Goal: Information Seeking & Learning: Learn about a topic

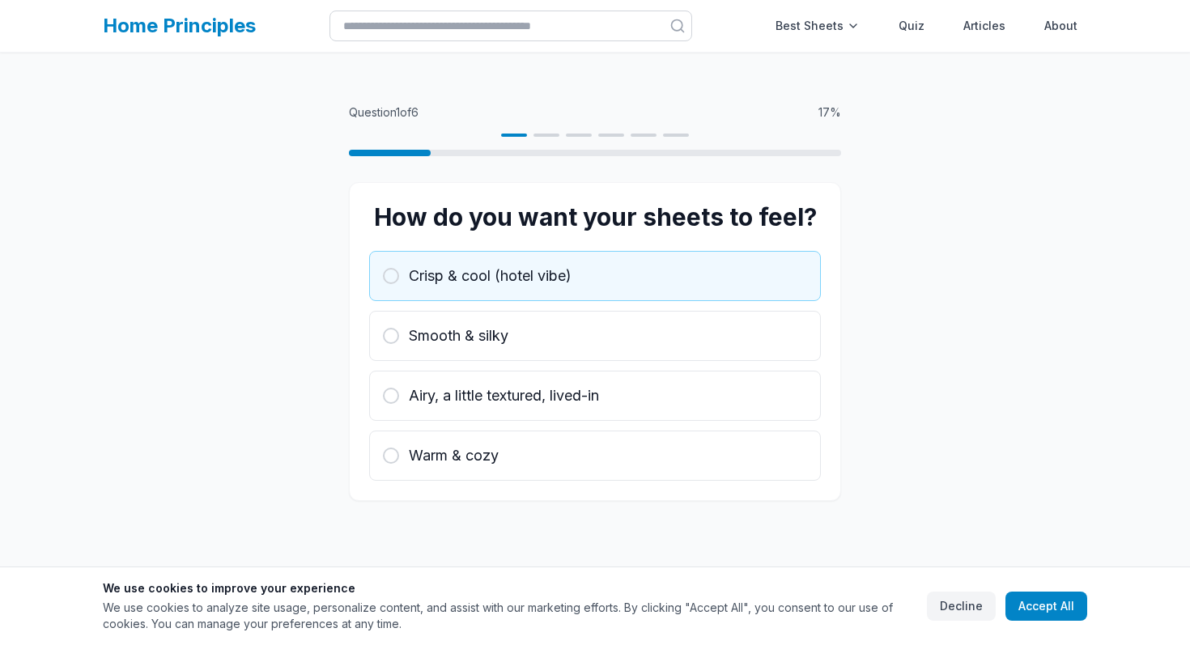
click at [582, 261] on button "Crisp & cool (hotel vibe)" at bounding box center [595, 276] width 452 height 50
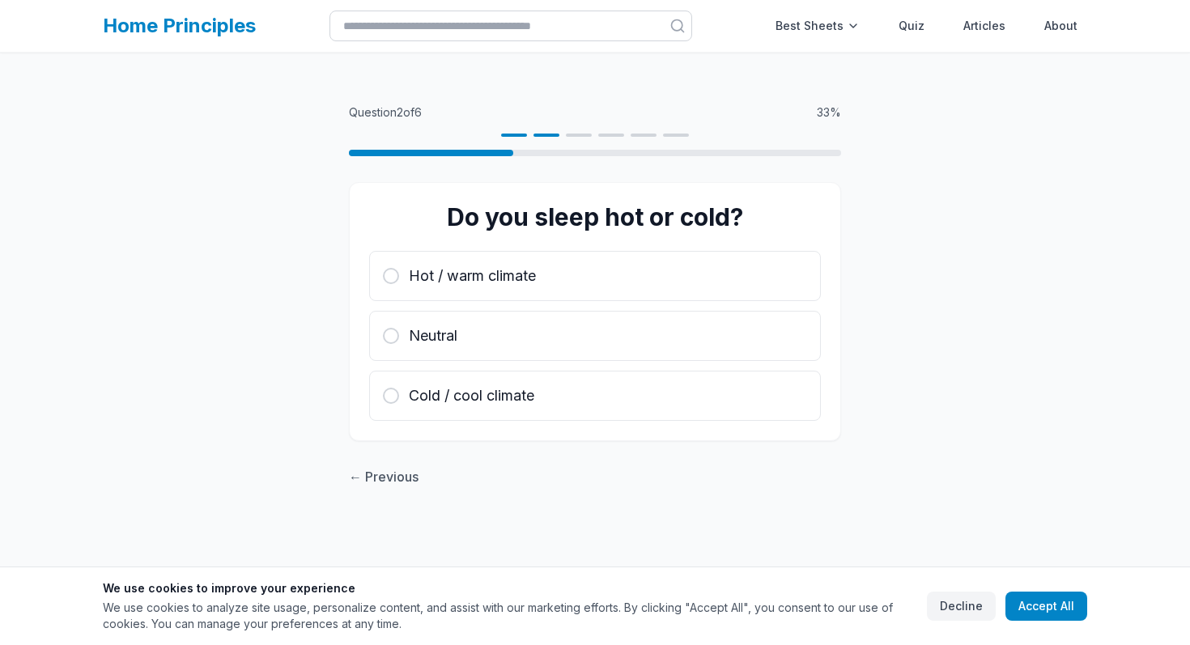
click at [582, 261] on button "Hot / warm climate" at bounding box center [595, 276] width 452 height 50
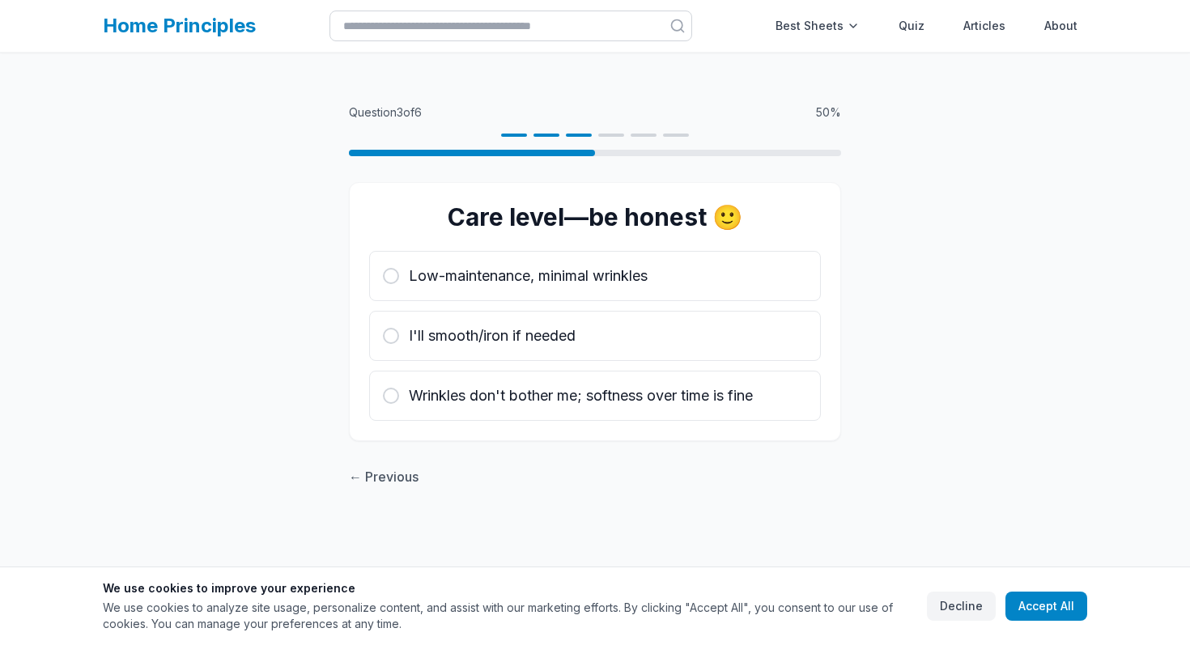
click at [582, 261] on button "Low-maintenance, minimal wrinkles" at bounding box center [595, 276] width 452 height 50
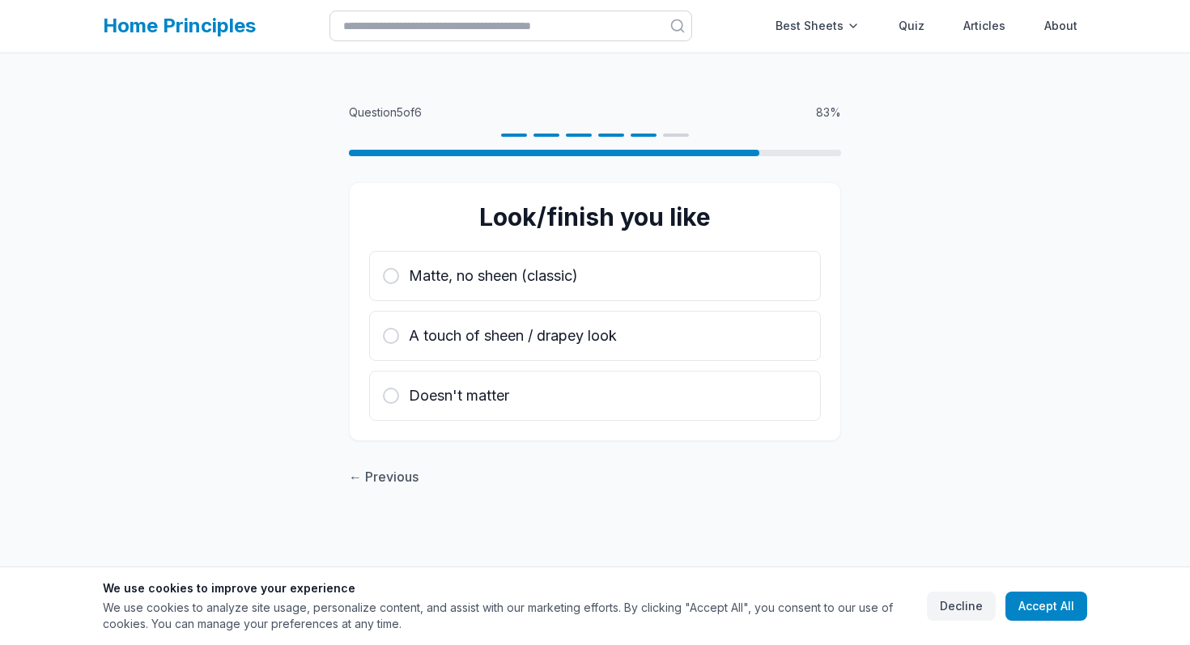
click at [582, 261] on button "Matte, no sheen (classic)" at bounding box center [595, 276] width 452 height 50
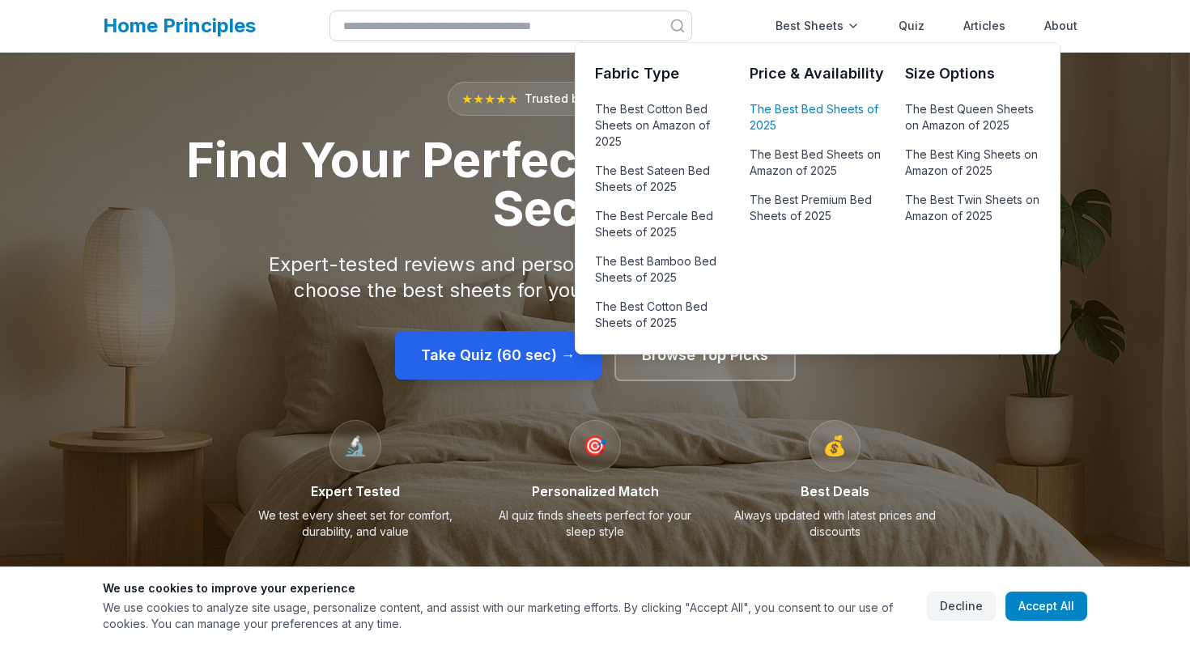
click at [830, 122] on link "The Best Bed Sheets of 2025" at bounding box center [816, 117] width 135 height 39
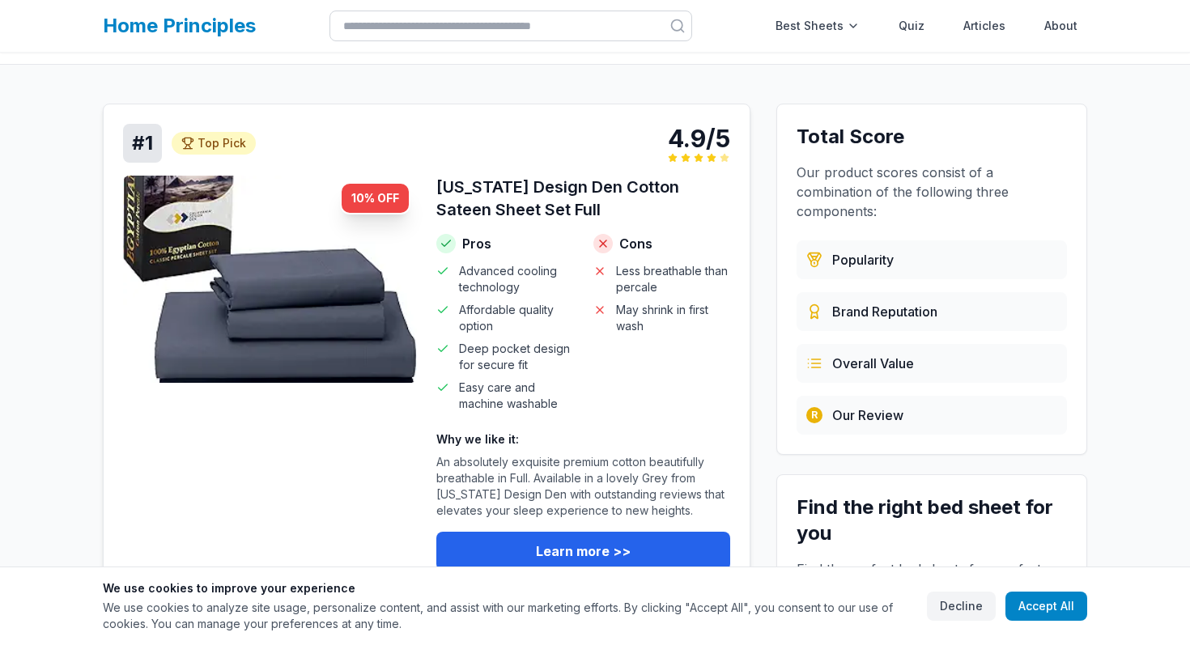
scroll to position [116, 0]
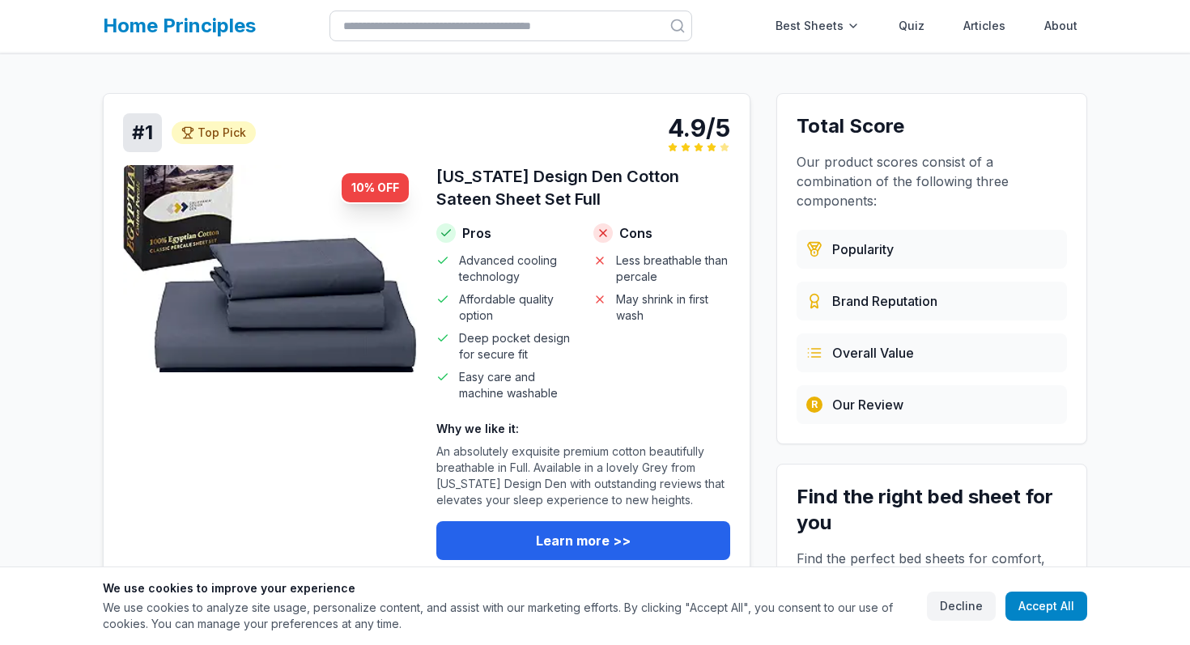
click at [376, 337] on img at bounding box center [270, 268] width 294 height 207
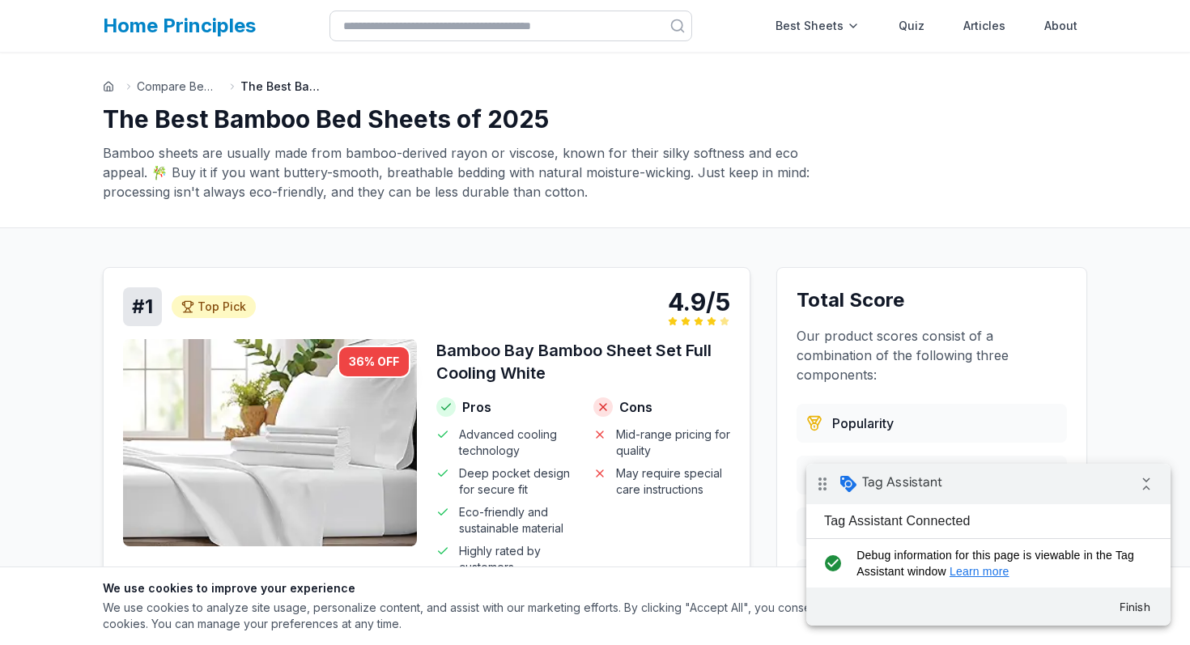
click at [321, 426] on img at bounding box center [270, 442] width 294 height 207
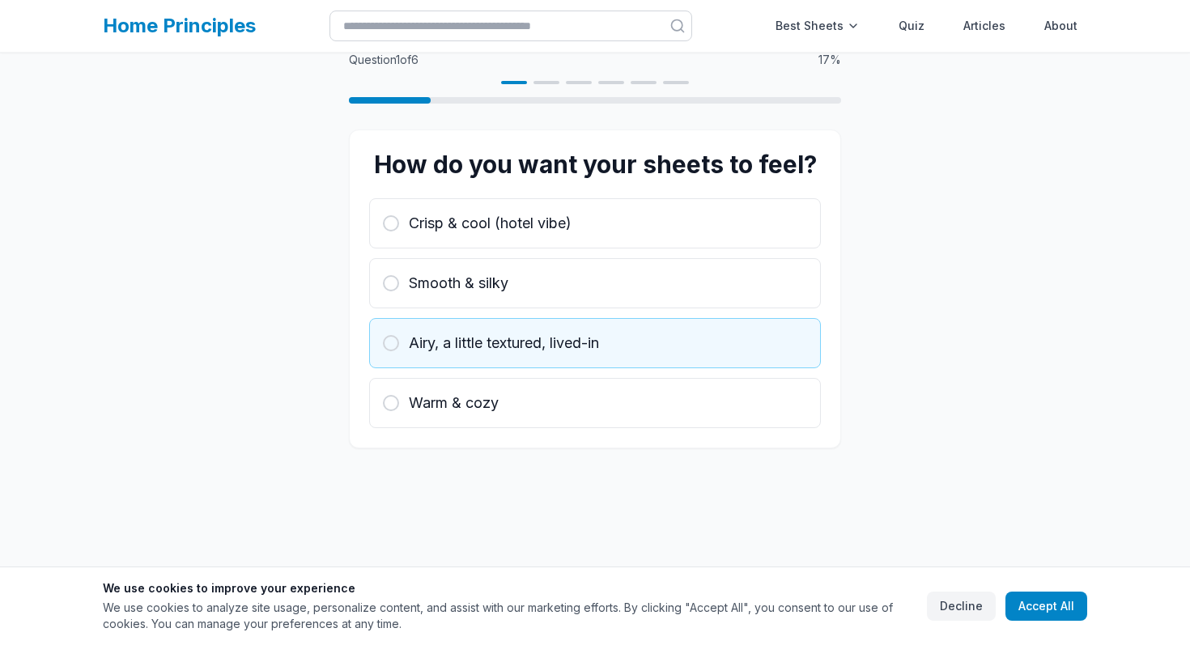
click at [480, 322] on button "Airy, a little textured, lived-in" at bounding box center [595, 343] width 452 height 50
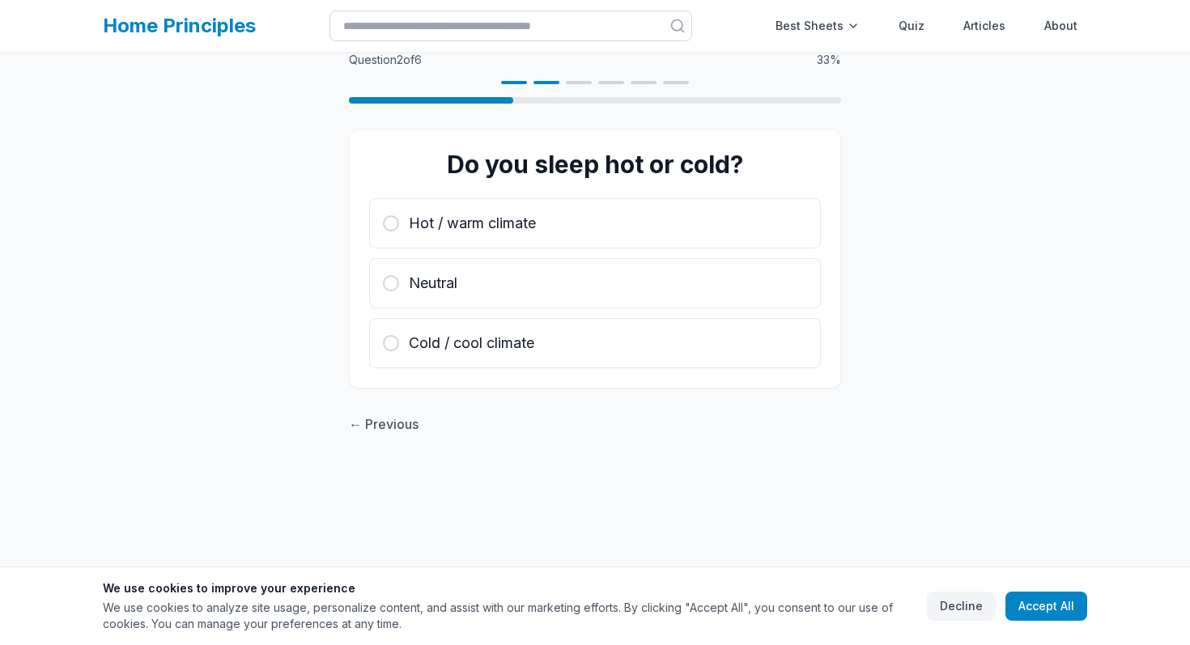
click at [480, 322] on button "Cold / cool climate" at bounding box center [595, 343] width 452 height 50
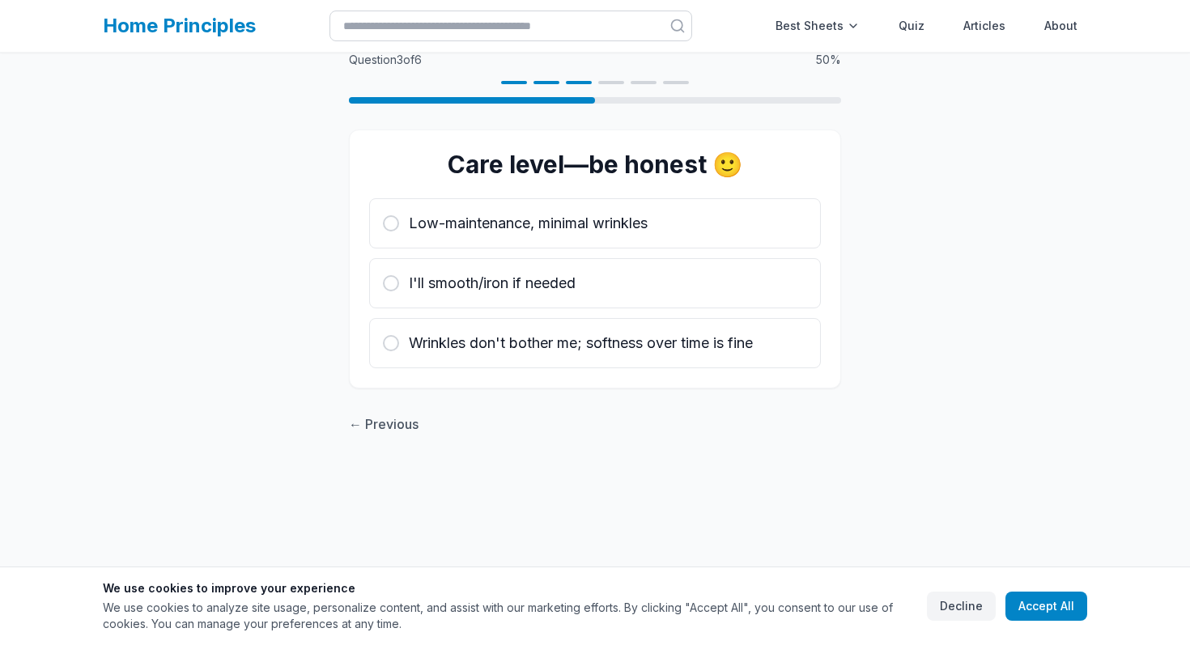
click at [480, 322] on button "Wrinkles don't bother me; softness over time is fine" at bounding box center [595, 343] width 452 height 50
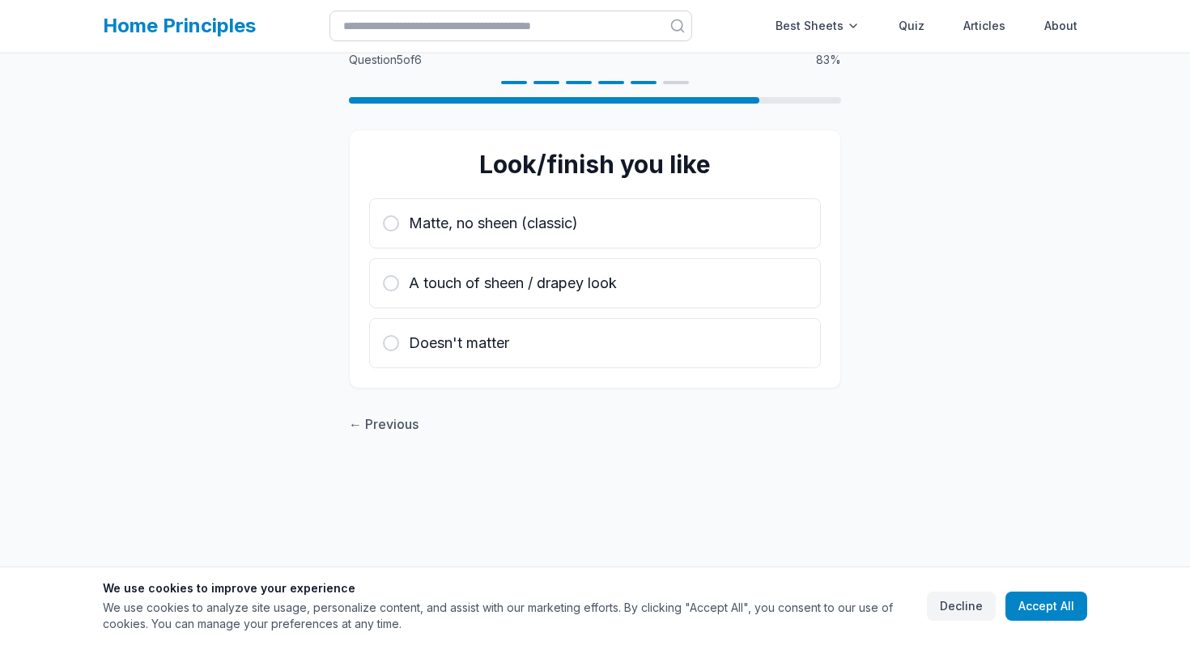
click at [480, 322] on button "Doesn't matter" at bounding box center [595, 343] width 452 height 50
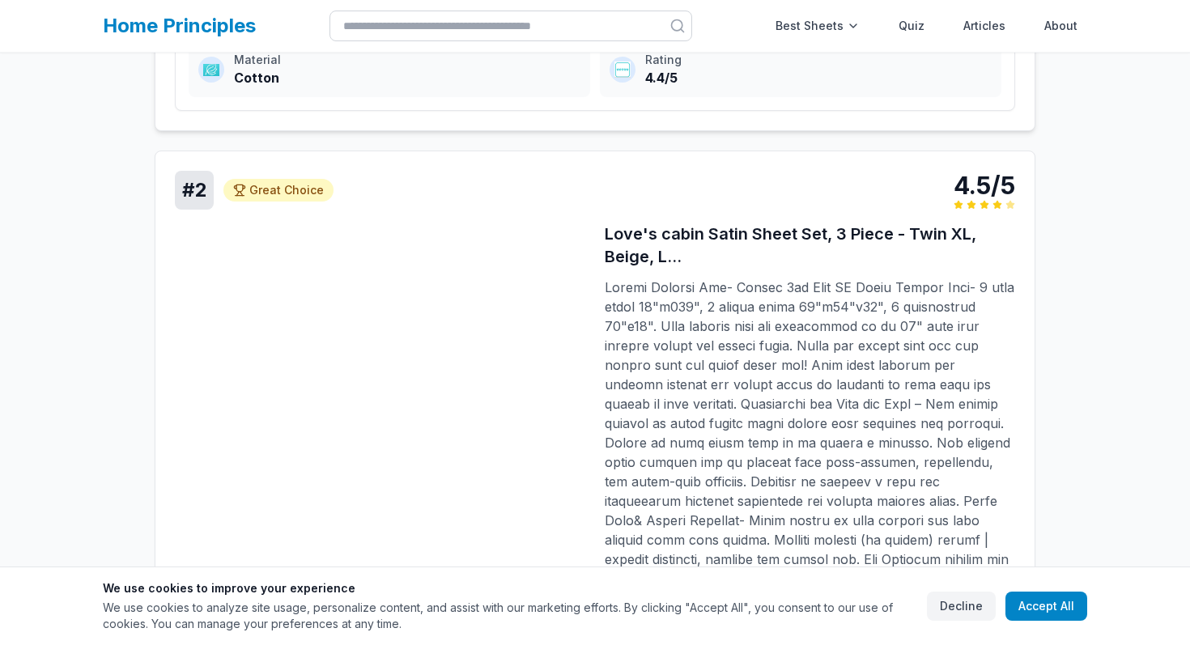
scroll to position [1426, 0]
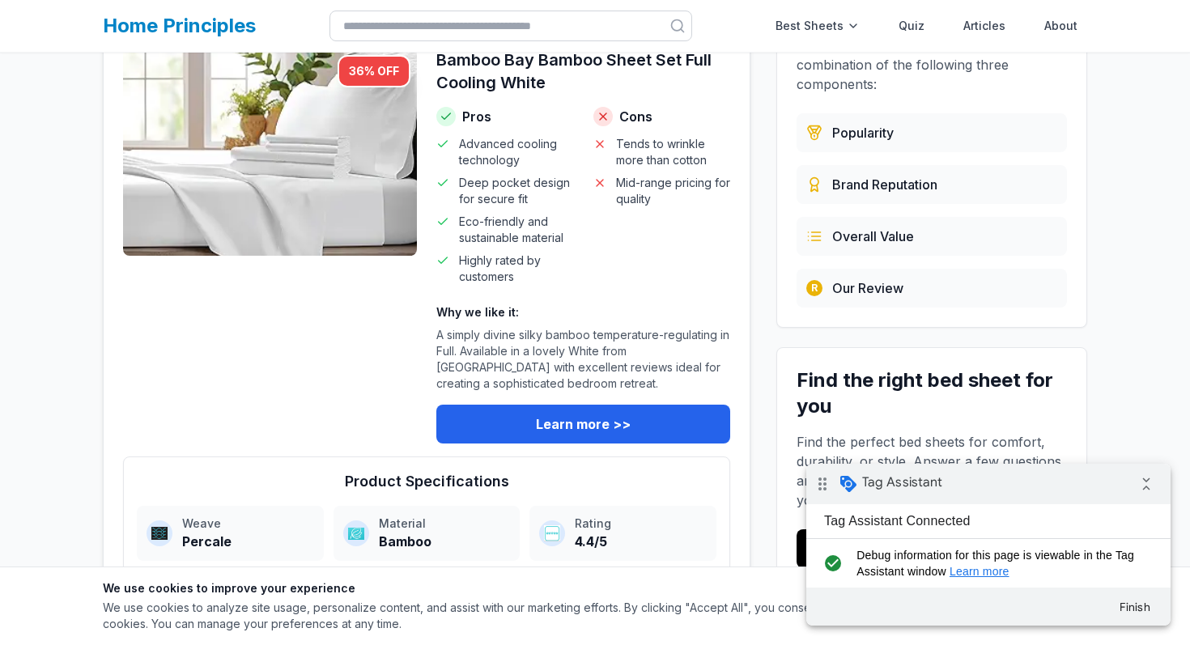
scroll to position [293, 0]
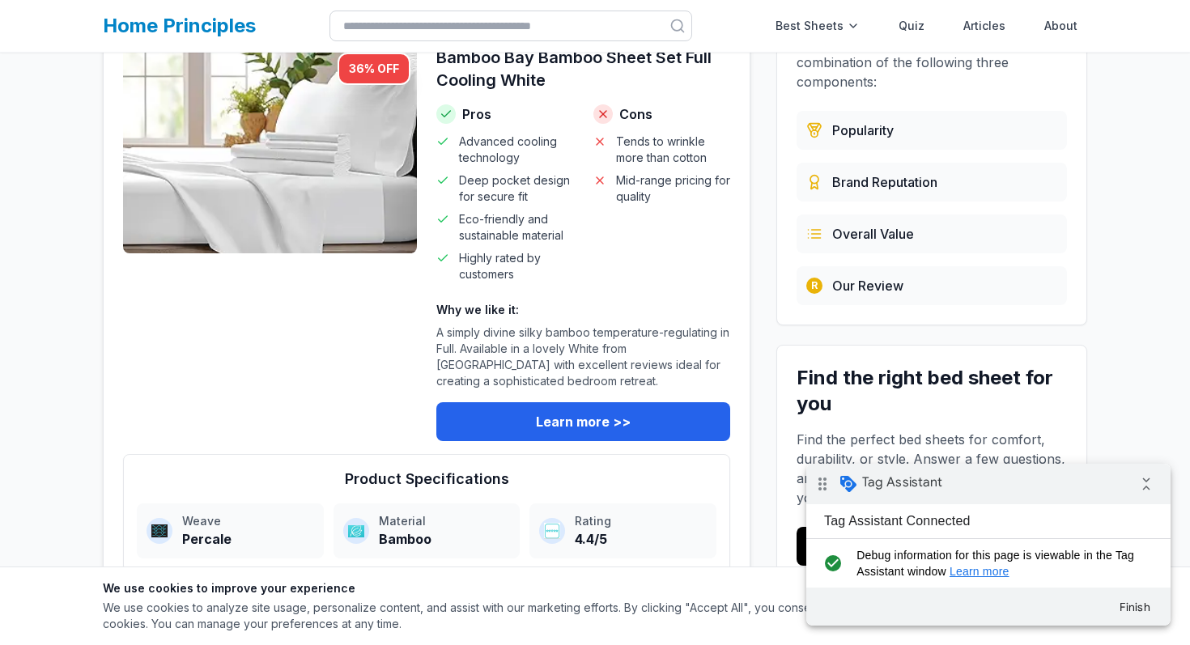
click at [524, 282] on span "Highly rated by customers" at bounding box center [516, 266] width 115 height 32
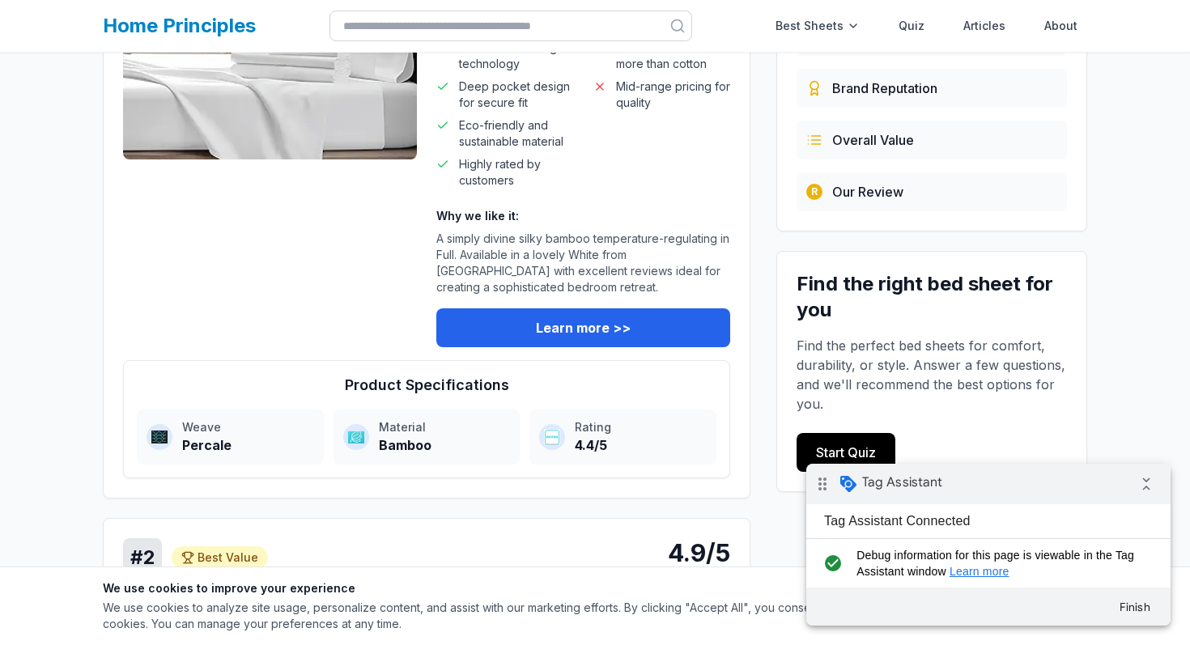
scroll to position [0, 0]
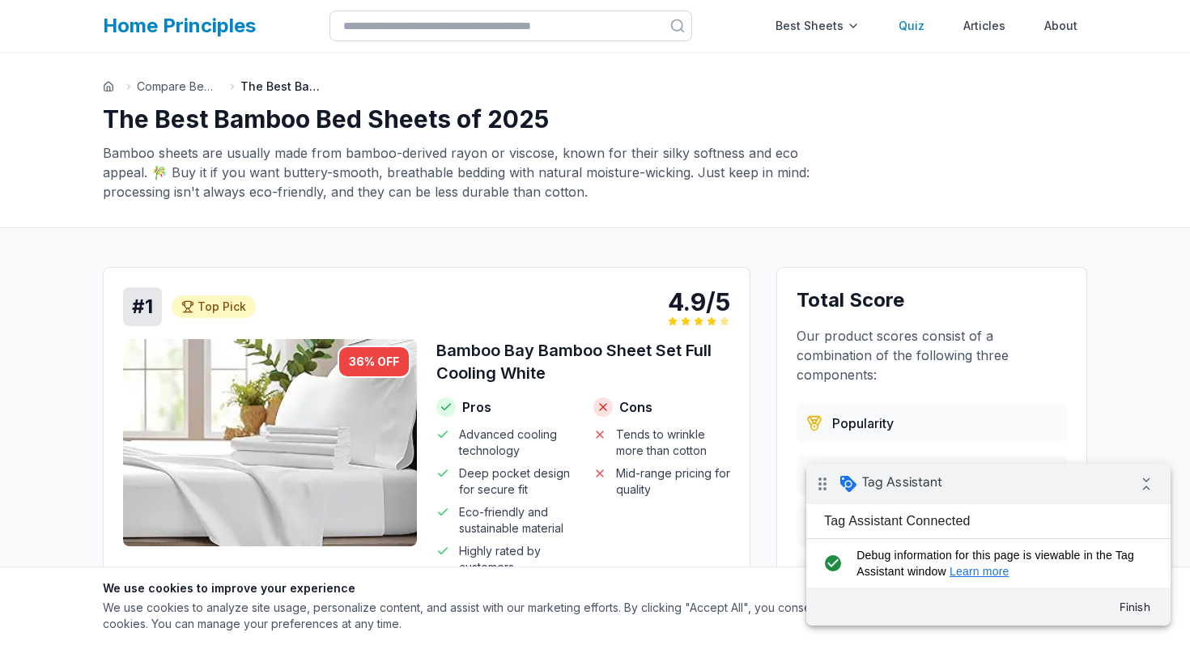
click at [907, 24] on link "Quiz" at bounding box center [911, 26] width 45 height 32
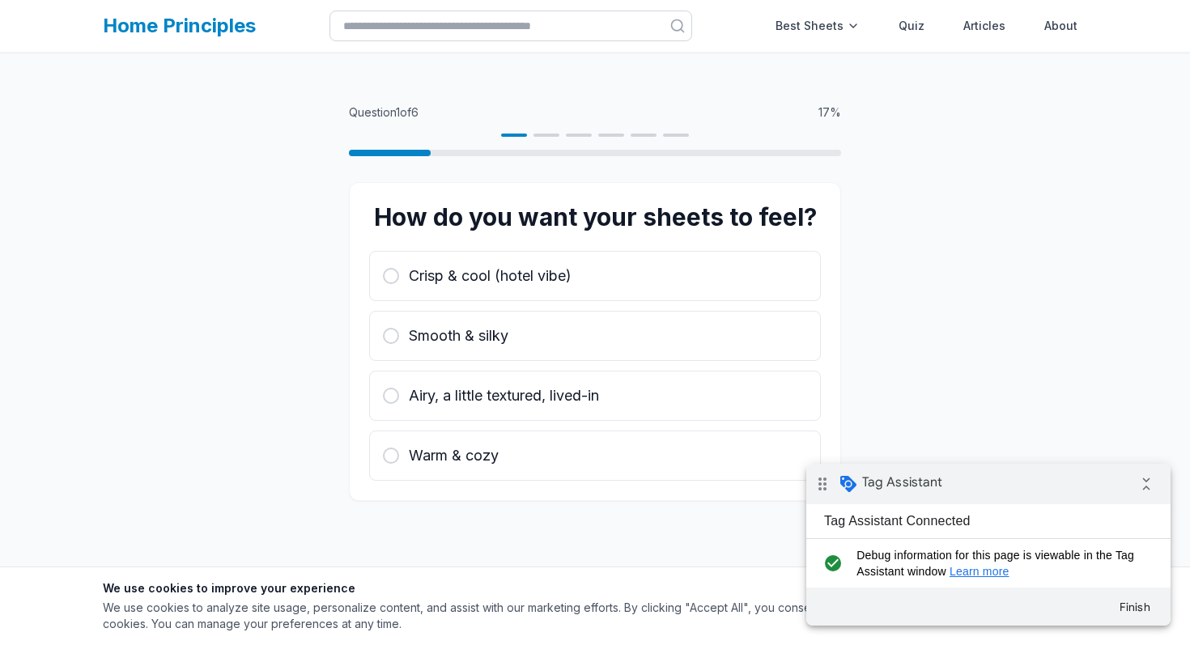
click at [210, 19] on link "Home Principles" at bounding box center [179, 25] width 153 height 23
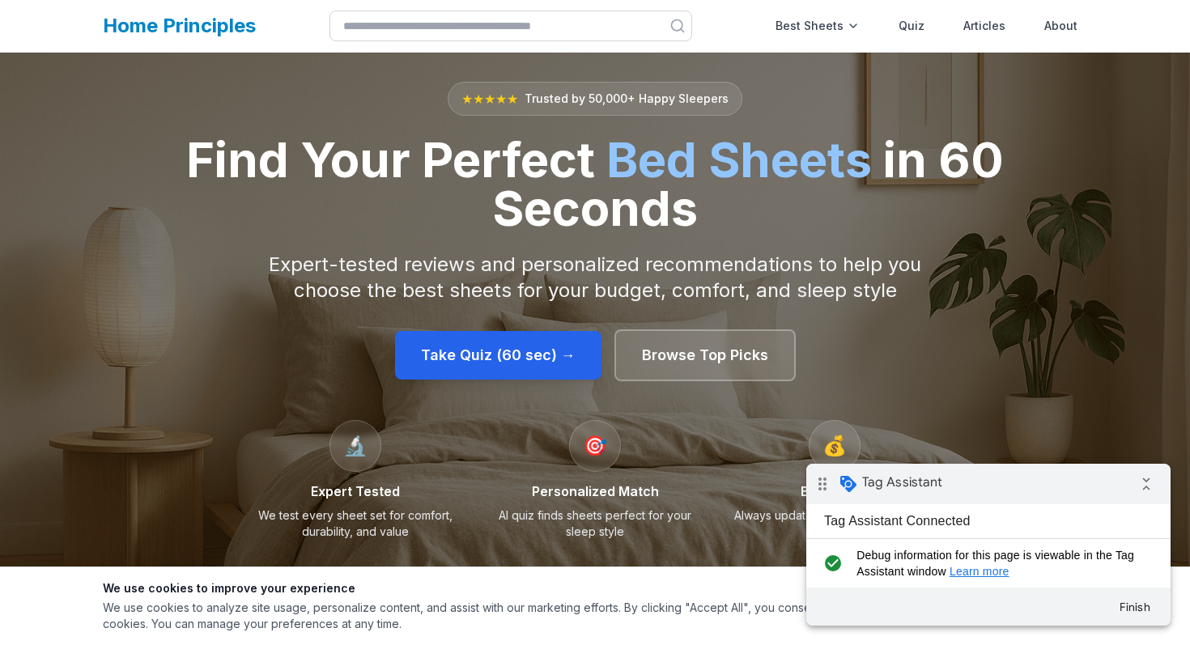
scroll to position [74, 0]
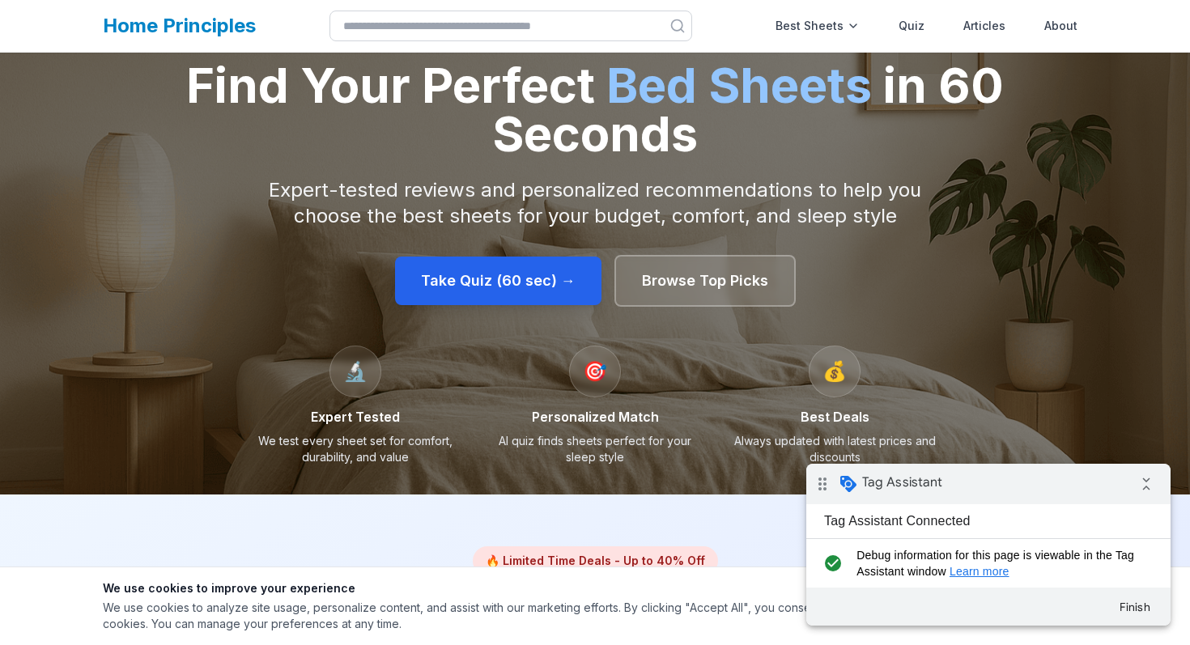
click at [1142, 644] on div "We use cookies to improve your experience We use cookies to analyze site usage,…" at bounding box center [595, 606] width 1190 height 79
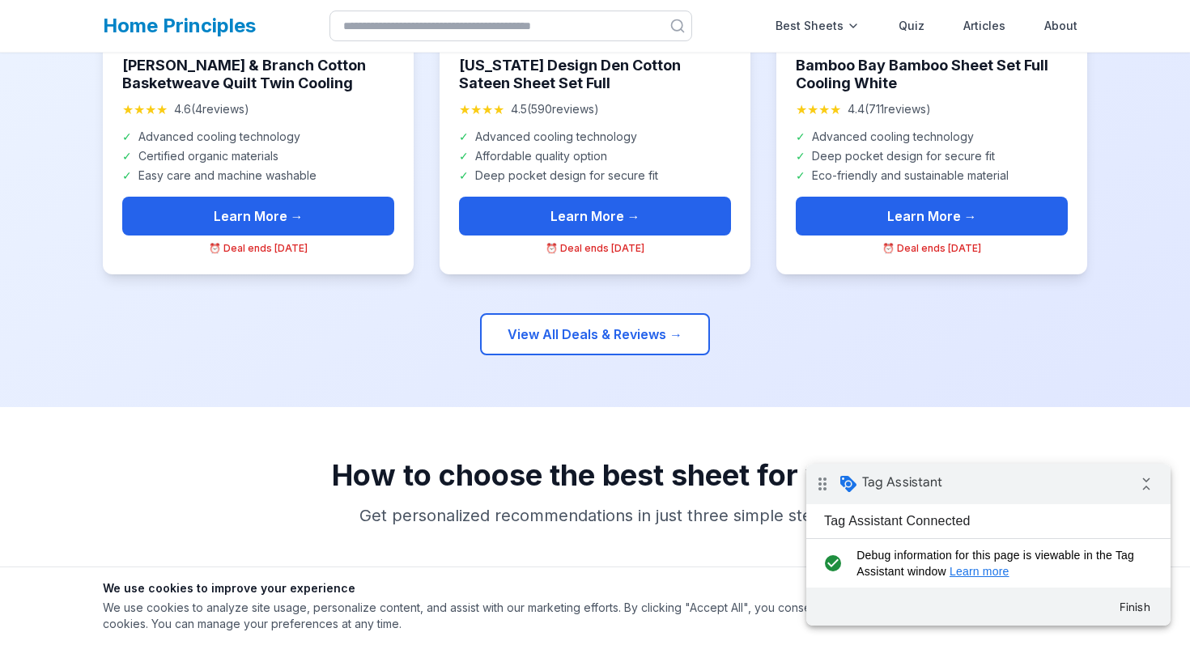
scroll to position [905, 0]
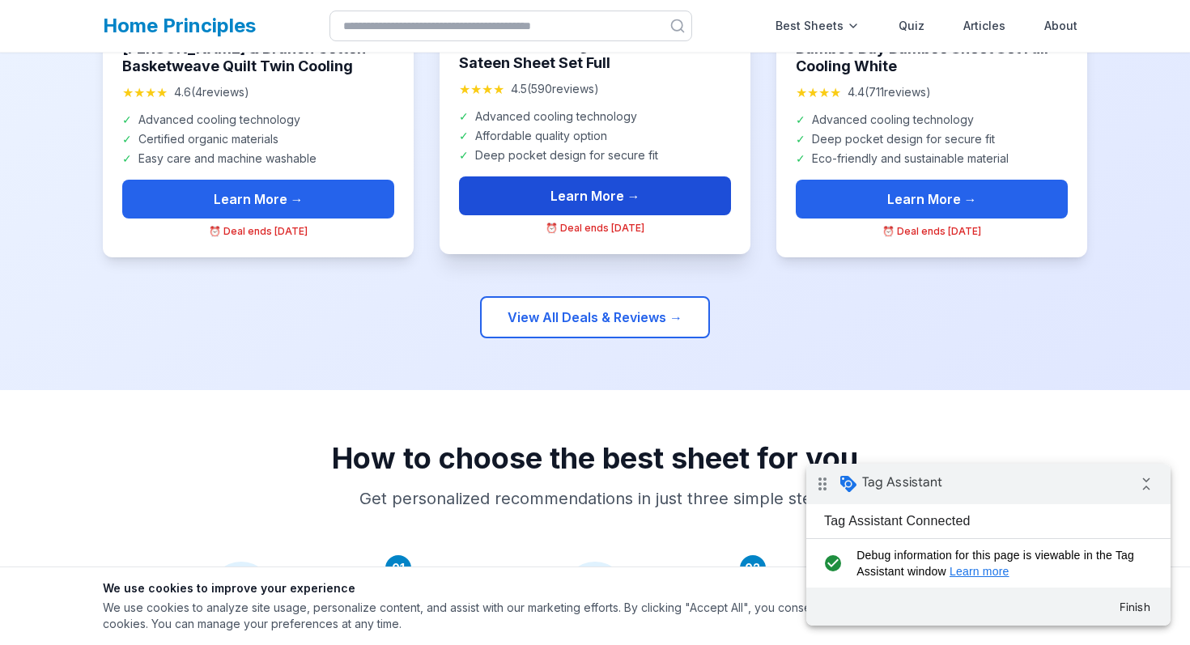
click at [590, 193] on link "Learn More →" at bounding box center [595, 195] width 272 height 39
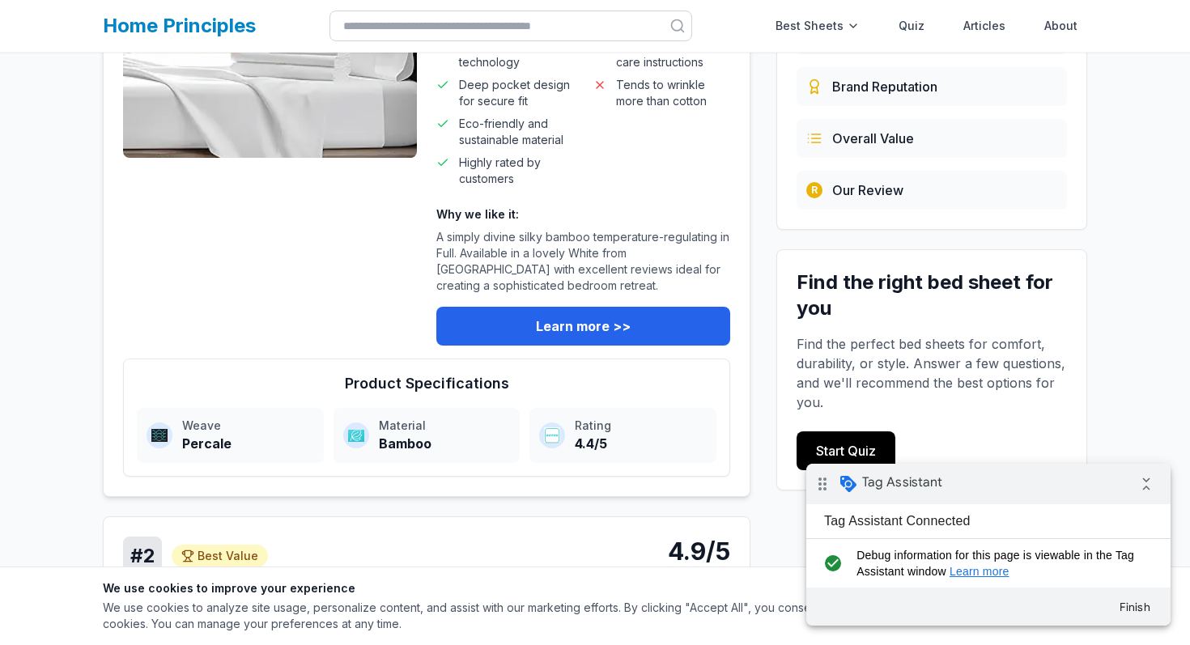
scroll to position [380, 0]
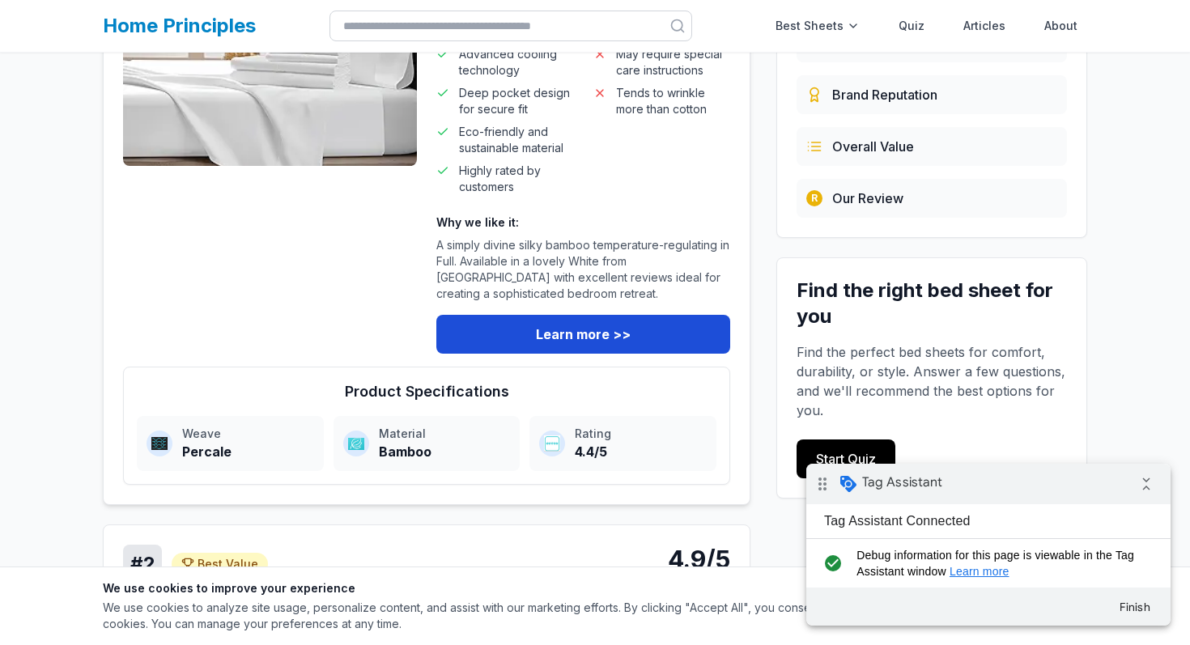
click at [500, 350] on link "Learn more >>" at bounding box center [583, 334] width 294 height 39
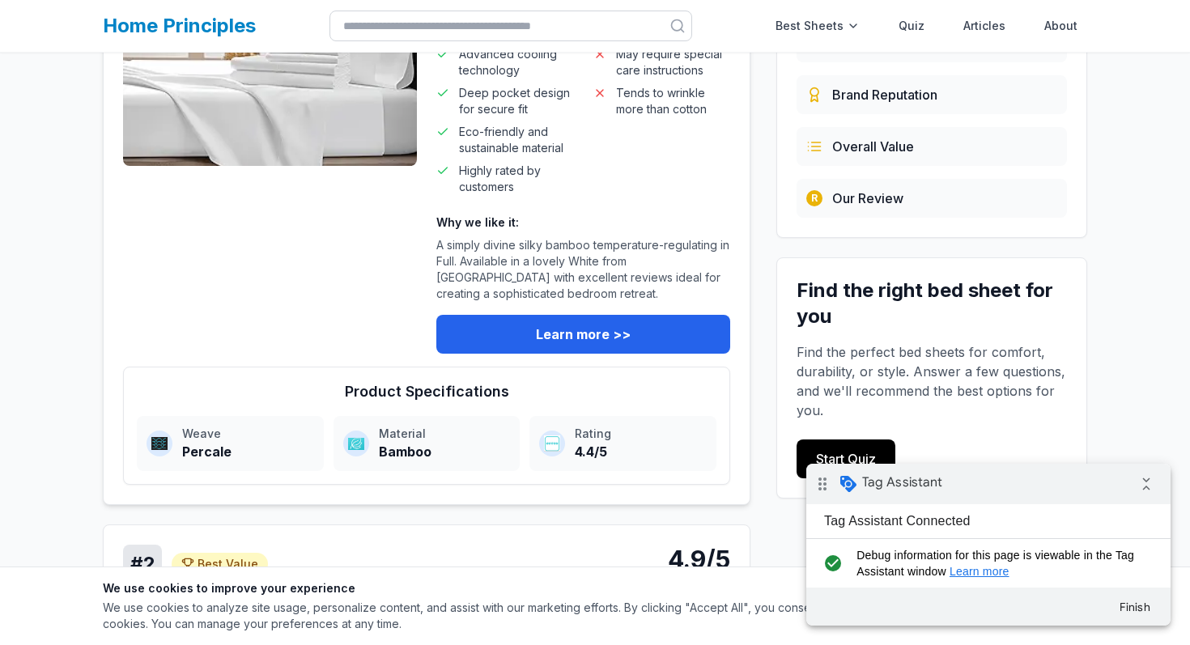
scroll to position [294, 0]
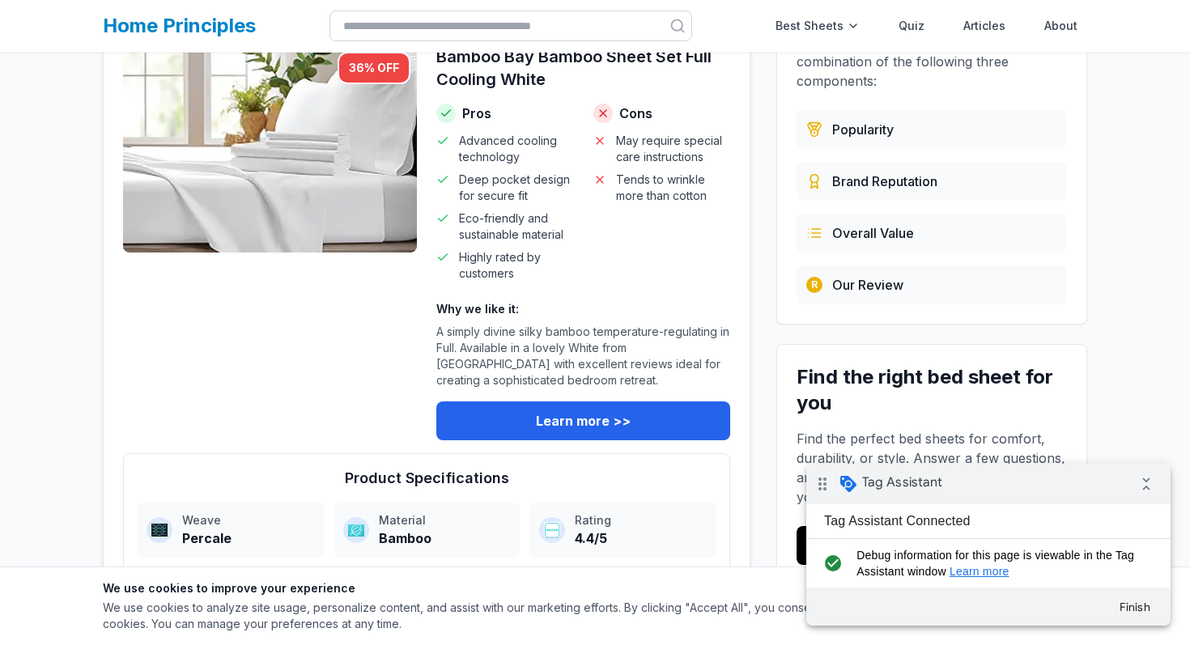
click at [513, 91] on h3 "Bamboo Bay Bamboo Sheet Set Full Cooling White" at bounding box center [583, 67] width 294 height 45
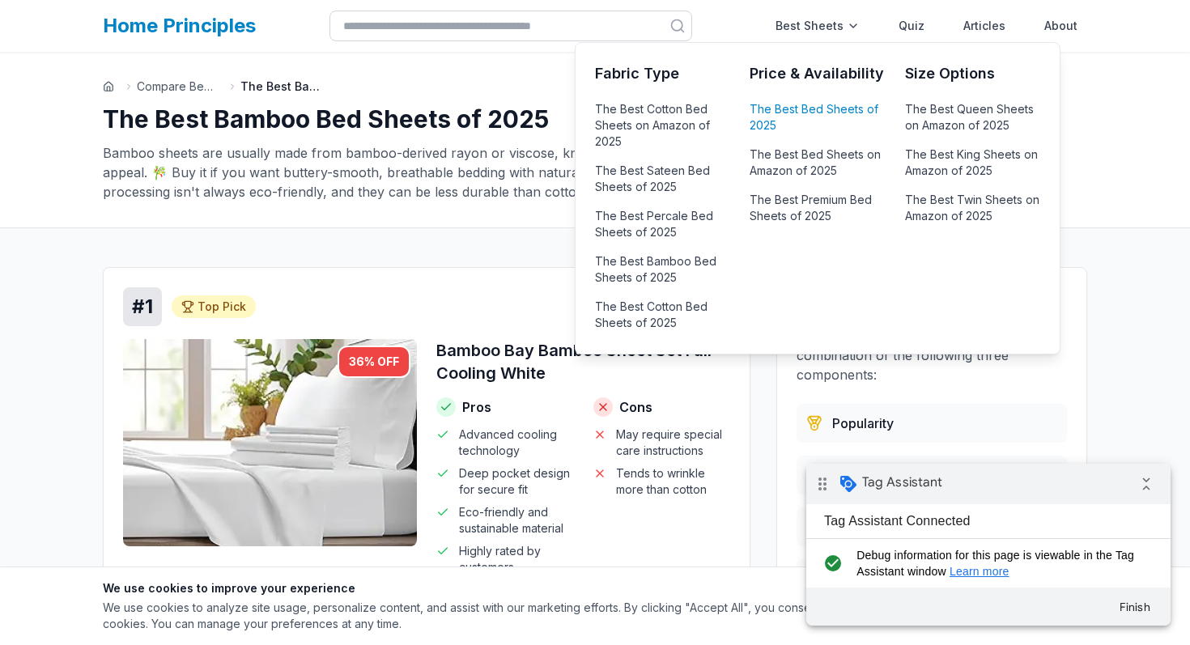
click at [794, 115] on link "The Best Bed Sheets of 2025" at bounding box center [816, 117] width 135 height 39
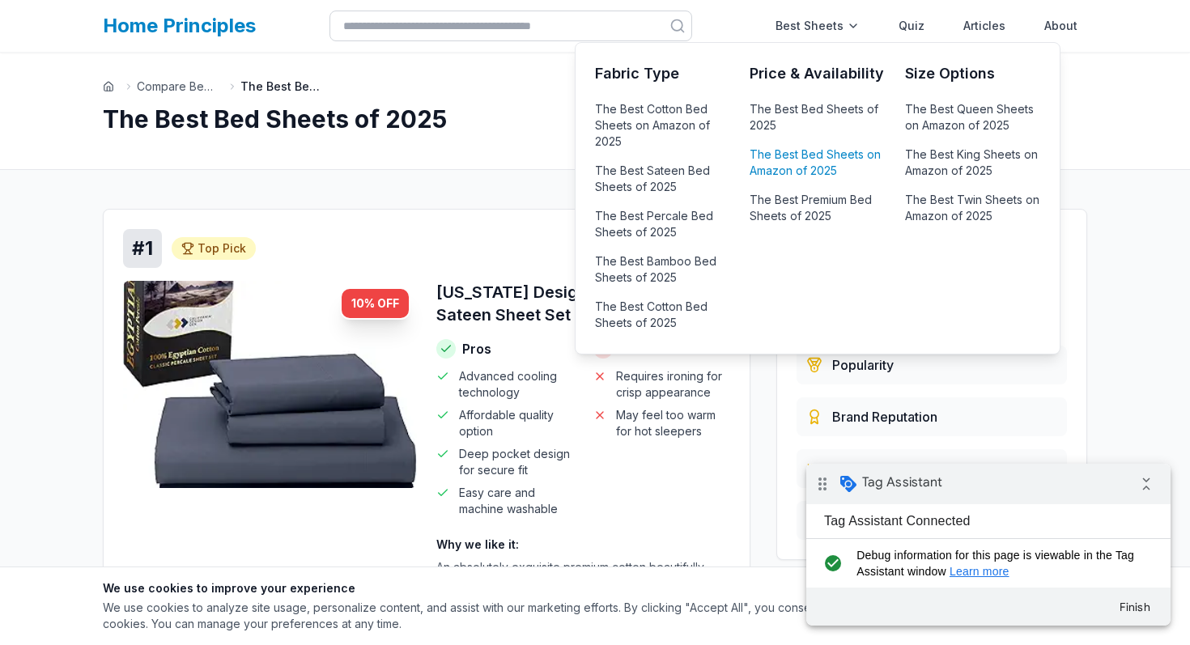
click at [829, 166] on link "The Best Bed Sheets on Amazon of 2025" at bounding box center [816, 162] width 135 height 39
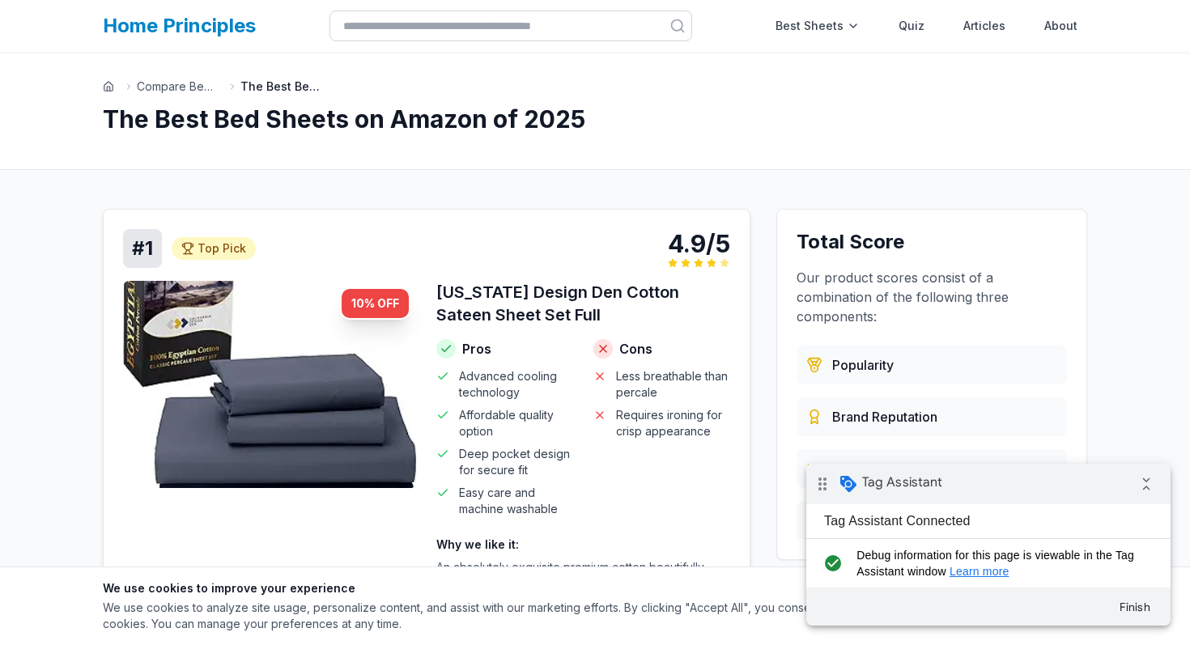
click at [512, 313] on h3 "[US_STATE] Design Den Cotton Sateen Sheet Set Full" at bounding box center [583, 303] width 294 height 45
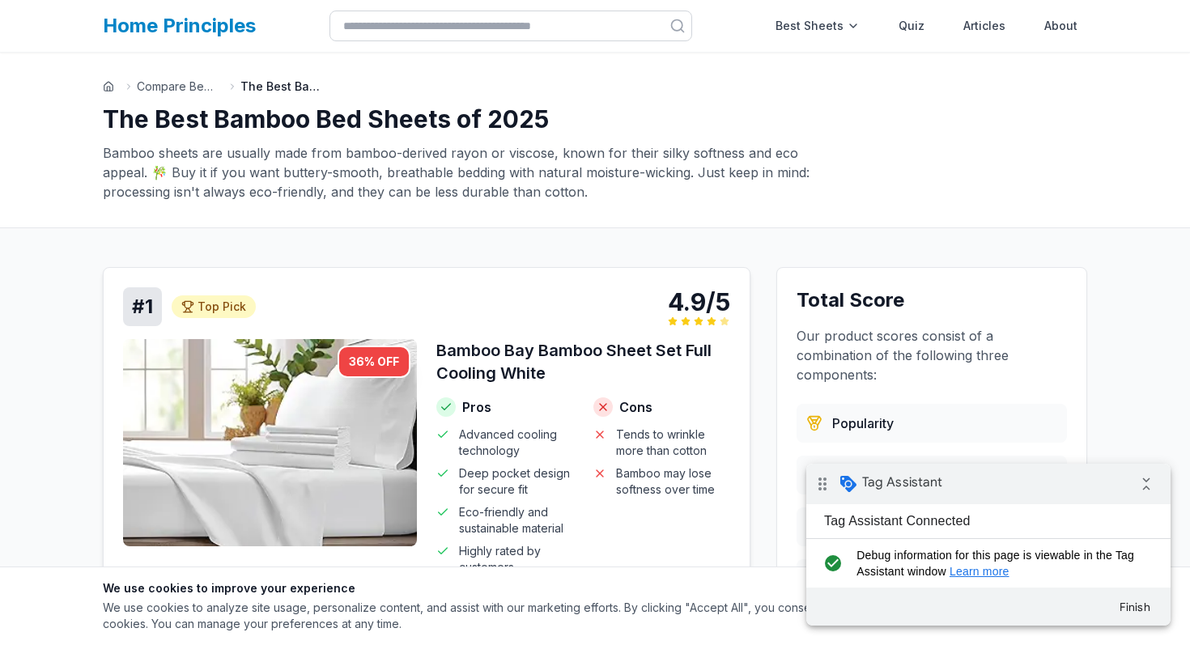
click at [494, 310] on div "# 1 Top Pick Top Pick 4.9/5" at bounding box center [426, 306] width 607 height 39
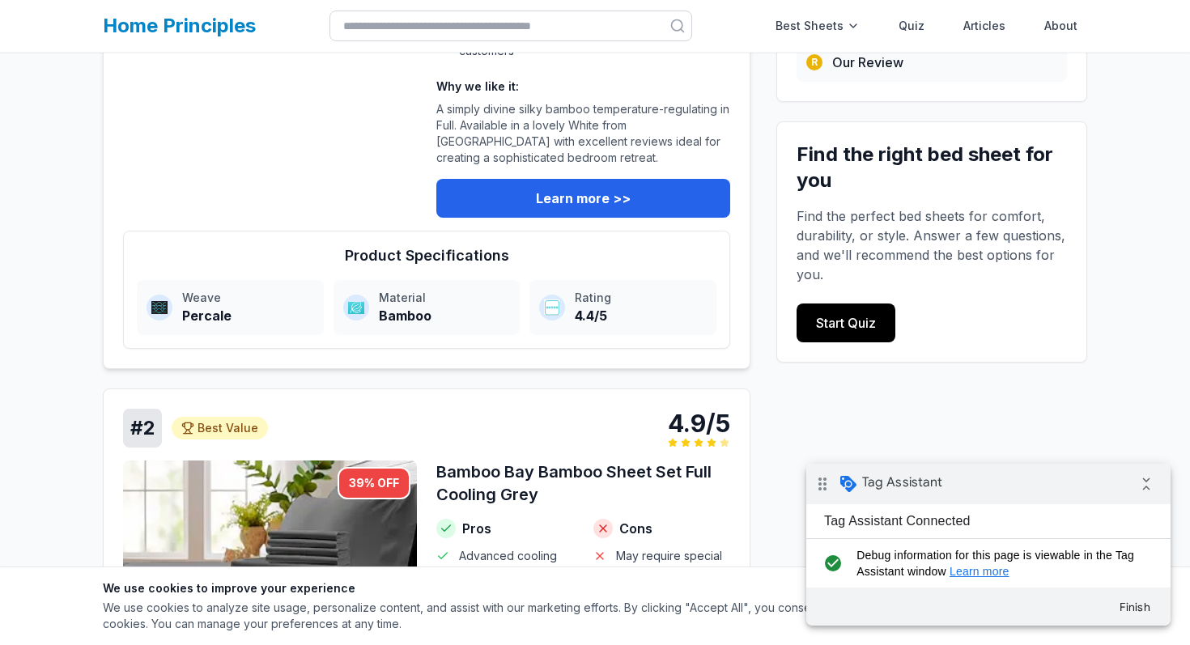
scroll to position [549, 0]
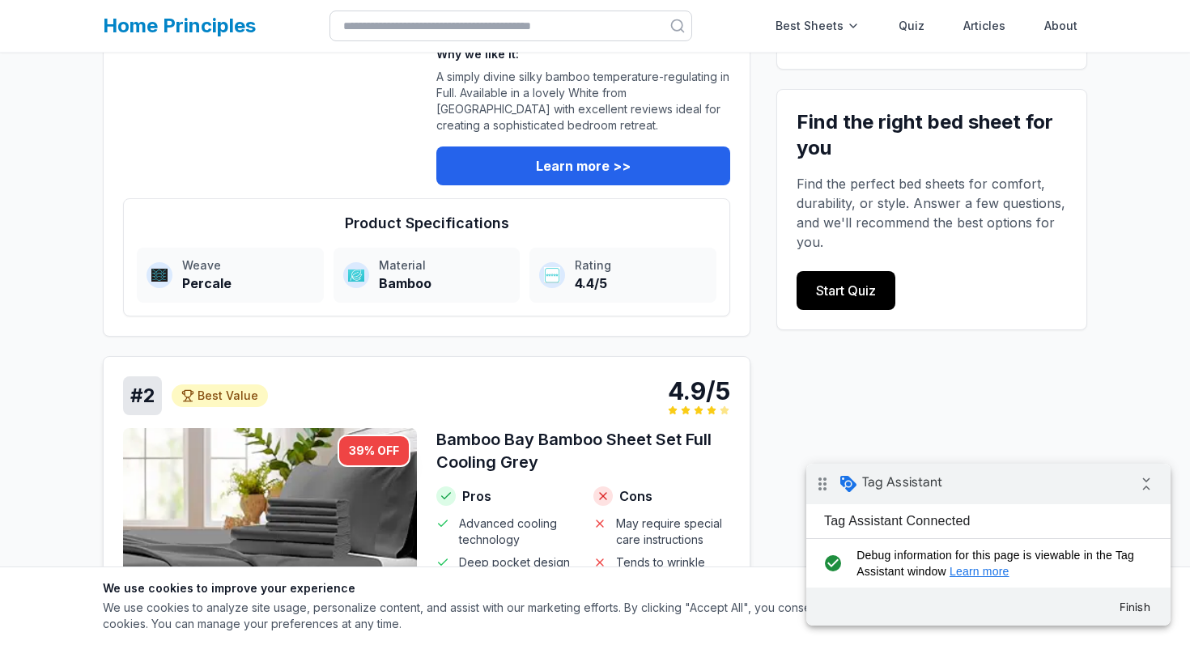
click at [535, 462] on h3 "Bamboo Bay Bamboo Sheet Set Full Cooling Grey" at bounding box center [583, 450] width 294 height 45
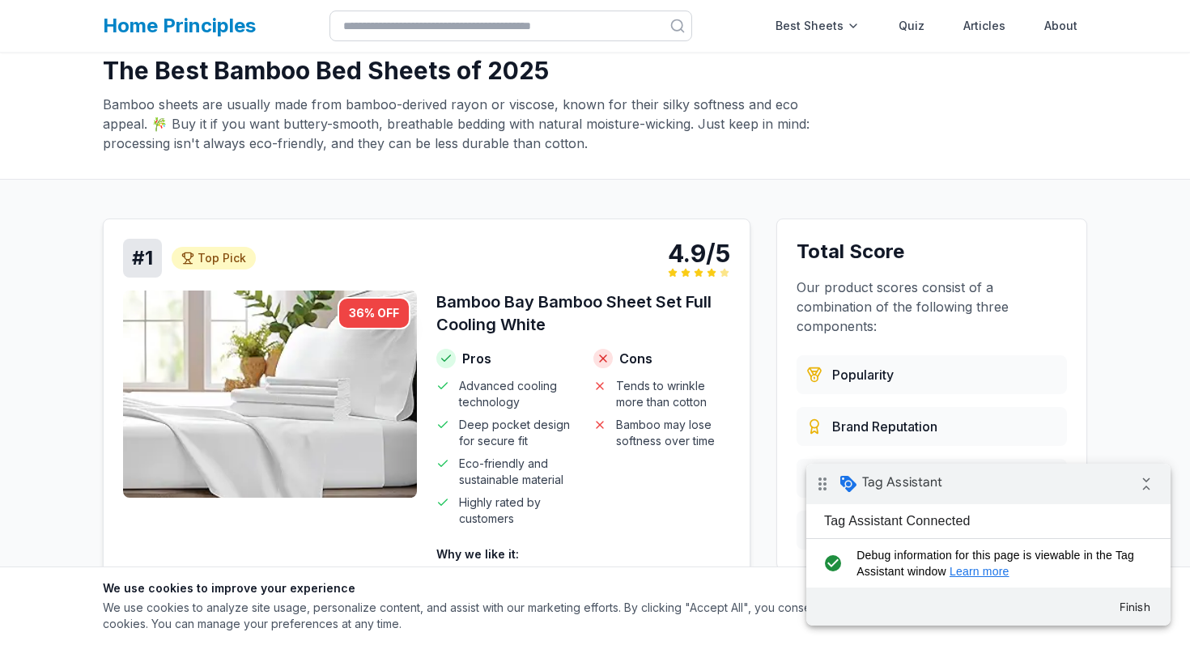
scroll to position [0, 0]
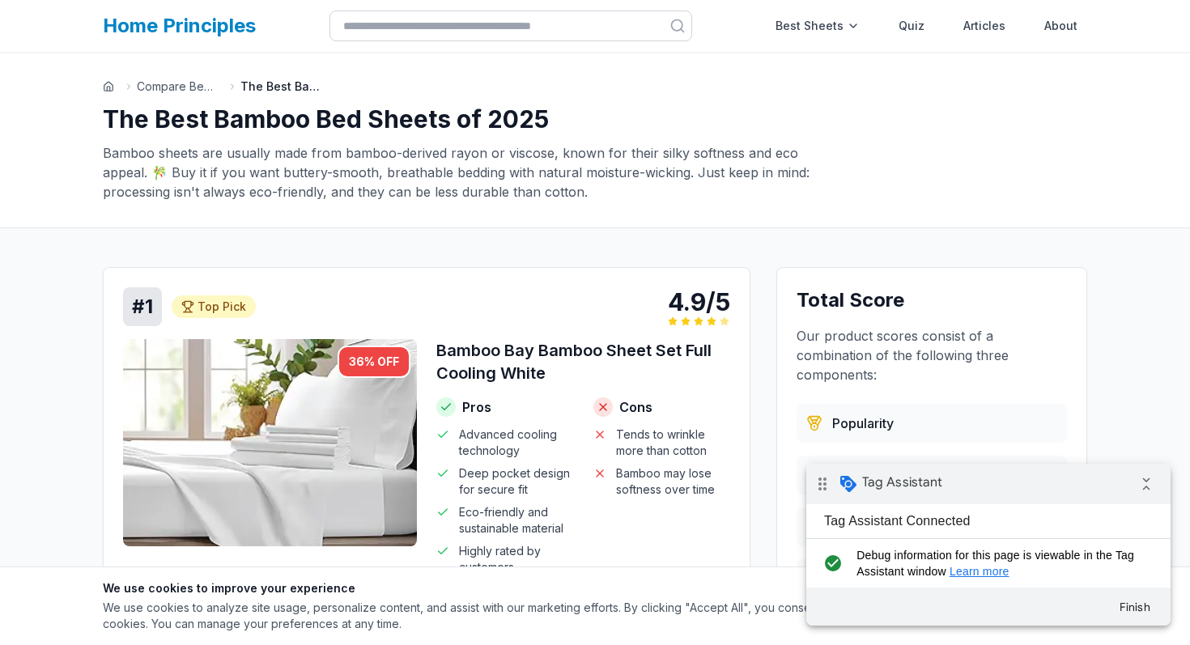
click at [238, 27] on link "Home Principles" at bounding box center [179, 25] width 153 height 23
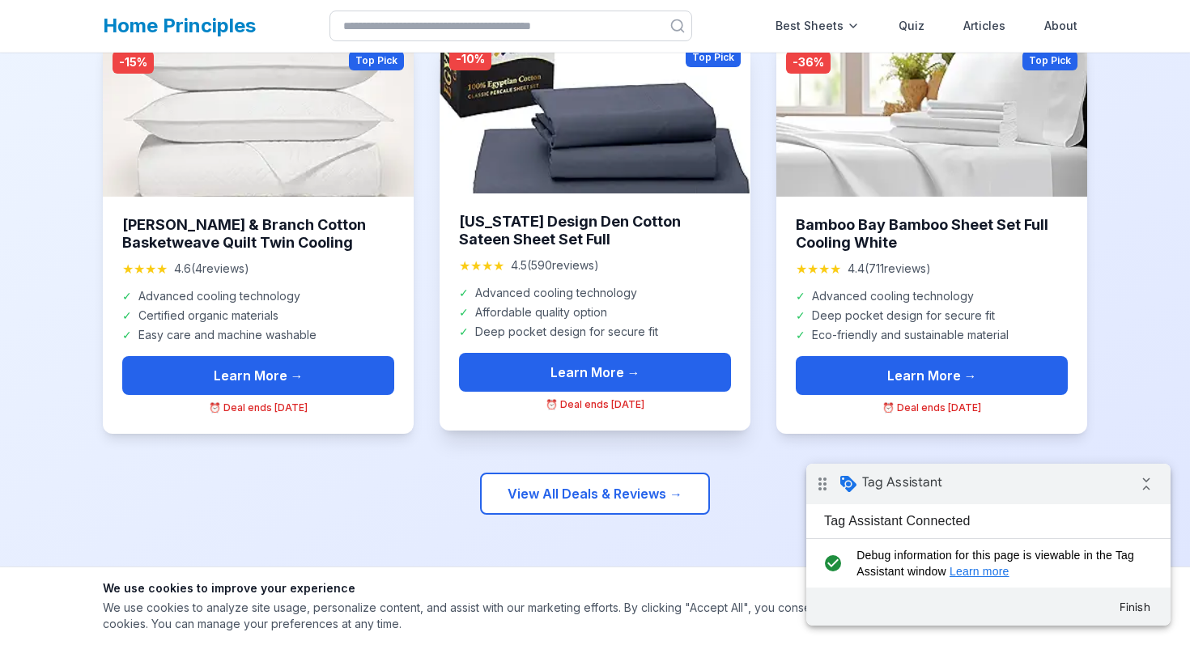
scroll to position [728, 0]
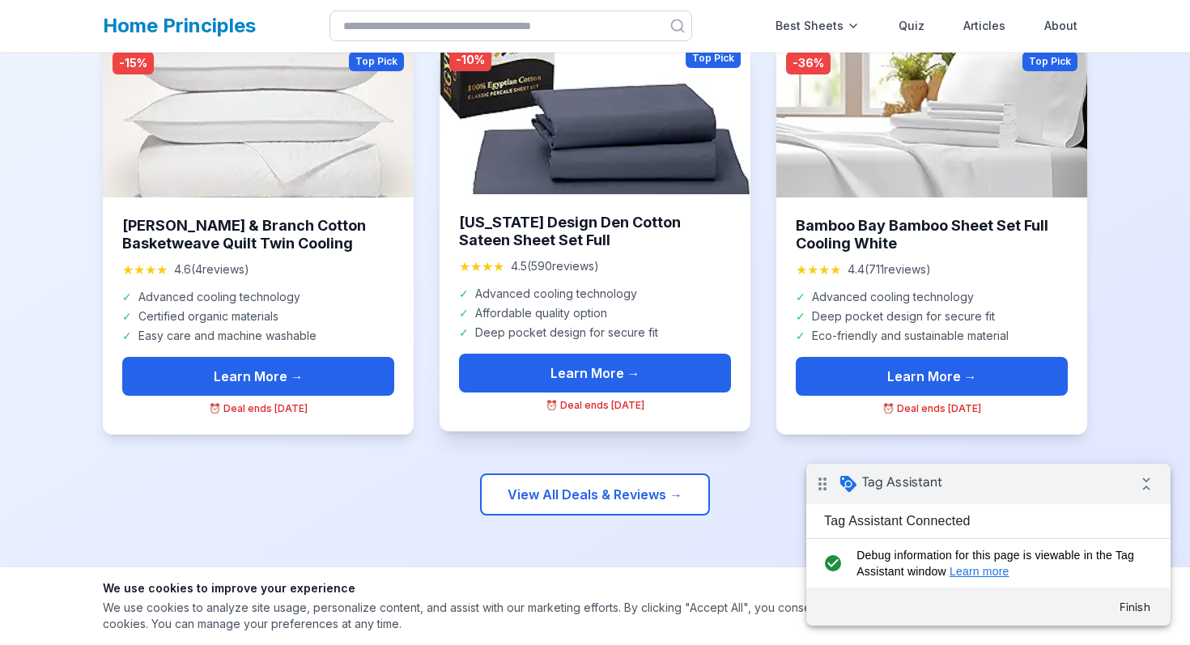
click at [526, 203] on div "California Design Den Cotton Sateen Sheet Set Full ★★★★ 4.5 ( 590 reviews) ✓ Ad…" at bounding box center [594, 312] width 311 height 237
click at [600, 130] on img at bounding box center [594, 116] width 311 height 155
click at [600, 142] on img at bounding box center [594, 116] width 311 height 155
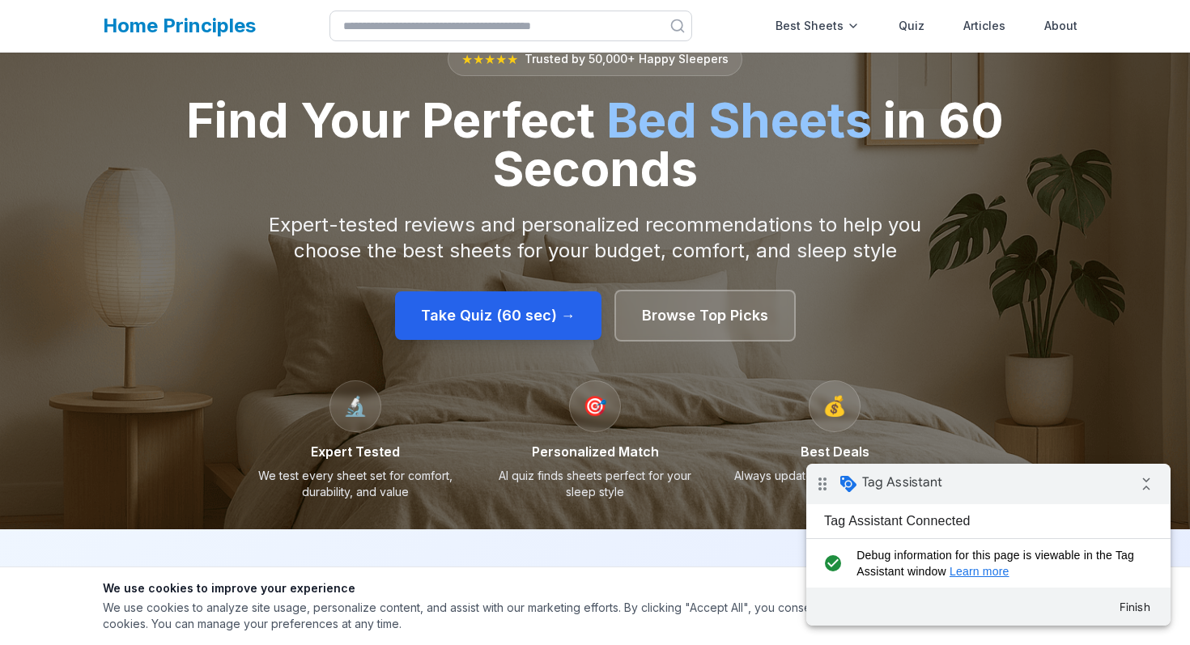
scroll to position [0, 0]
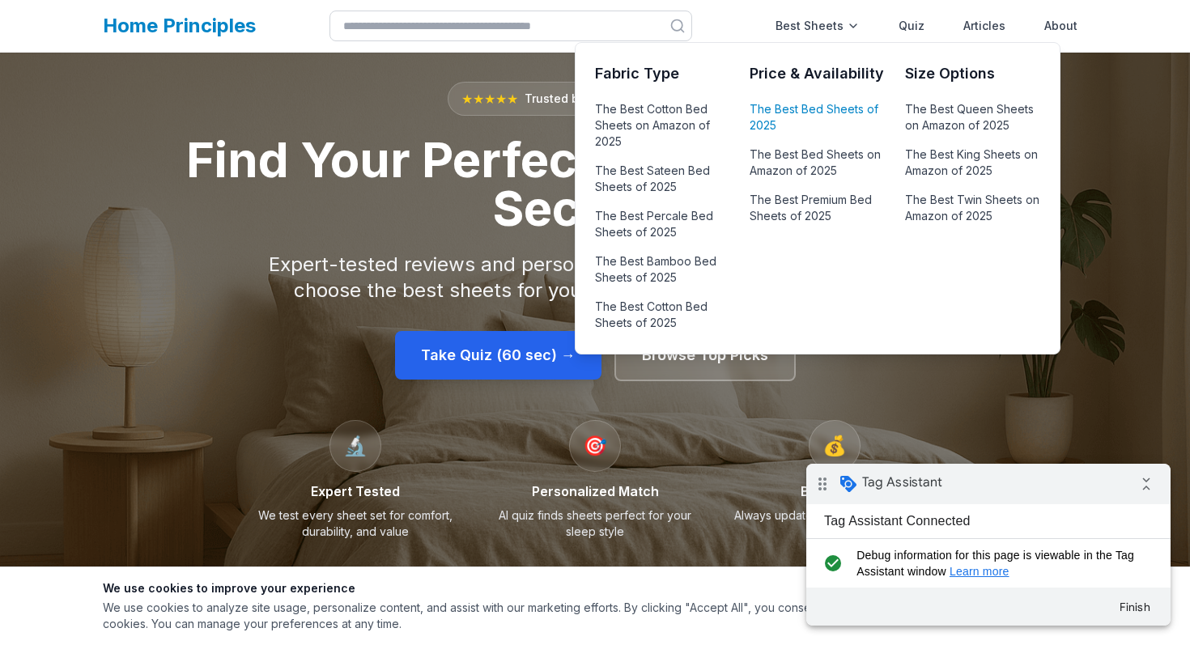
click at [801, 113] on link "The Best Bed Sheets of 2025" at bounding box center [816, 117] width 135 height 39
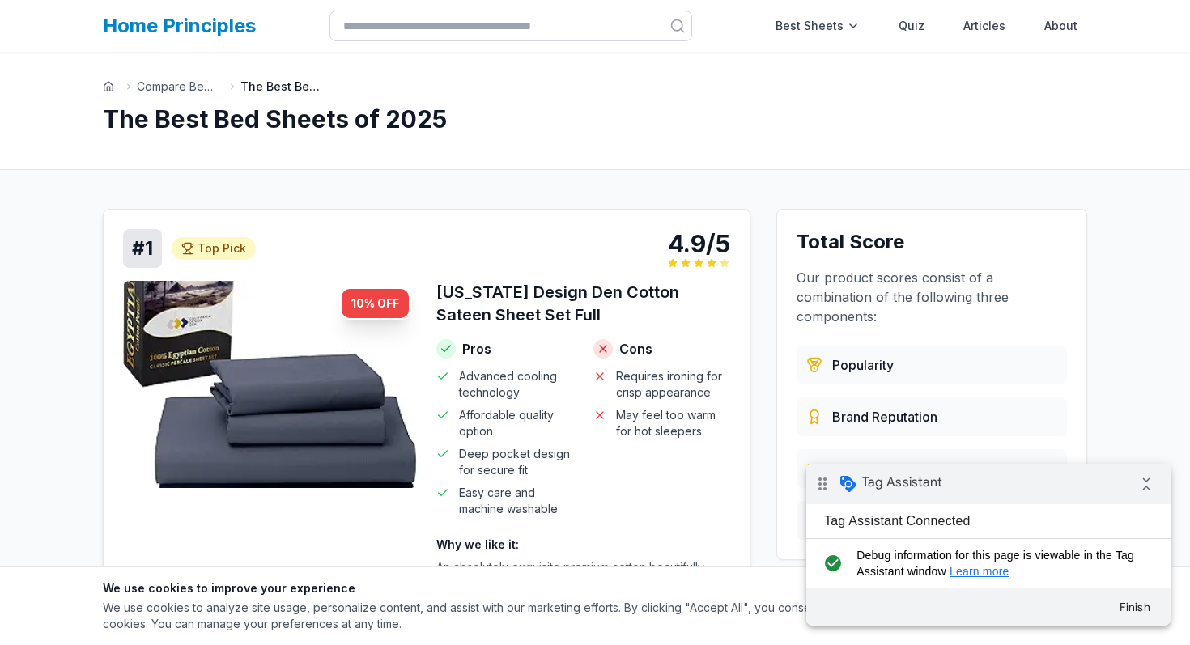
click at [544, 351] on div "California Design Den Cotton Sateen Sheet Set Full Pros Advanced cooling techno…" at bounding box center [583, 478] width 294 height 395
click at [912, 22] on link "Quiz" at bounding box center [911, 26] width 45 height 32
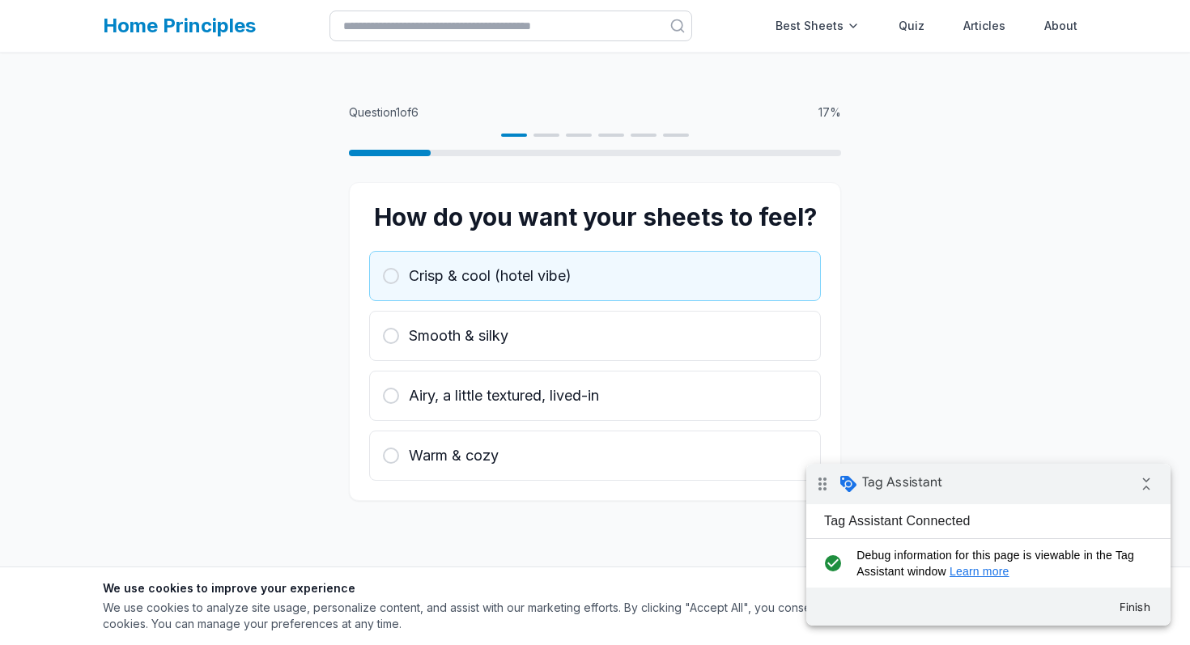
click at [700, 269] on div "Crisp & cool (hotel vibe)" at bounding box center [595, 276] width 424 height 23
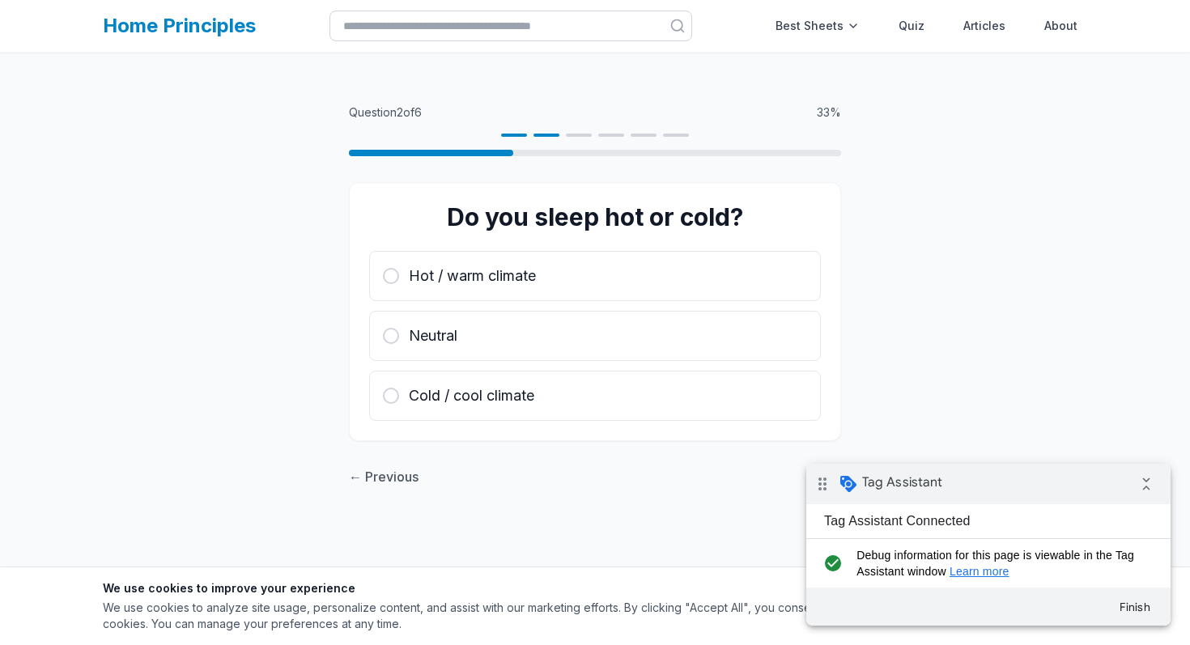
click at [700, 269] on div "Hot / warm climate" at bounding box center [595, 276] width 424 height 23
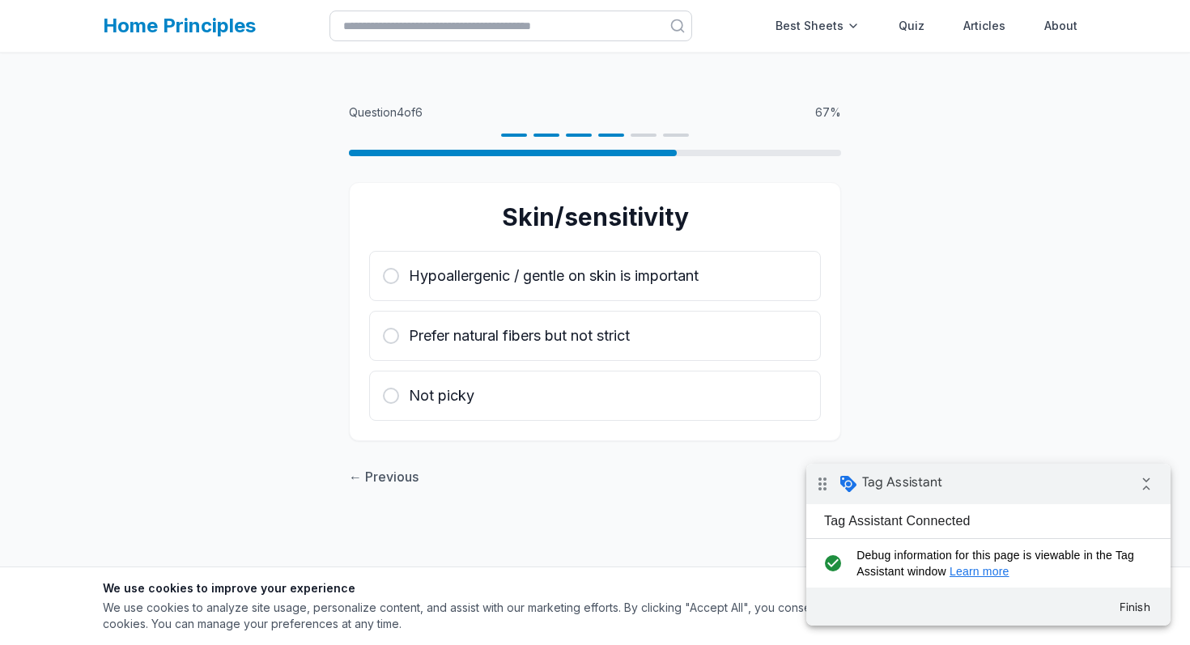
click at [698, 269] on span "Hypoallergenic / gentle on skin is important" at bounding box center [554, 276] width 290 height 23
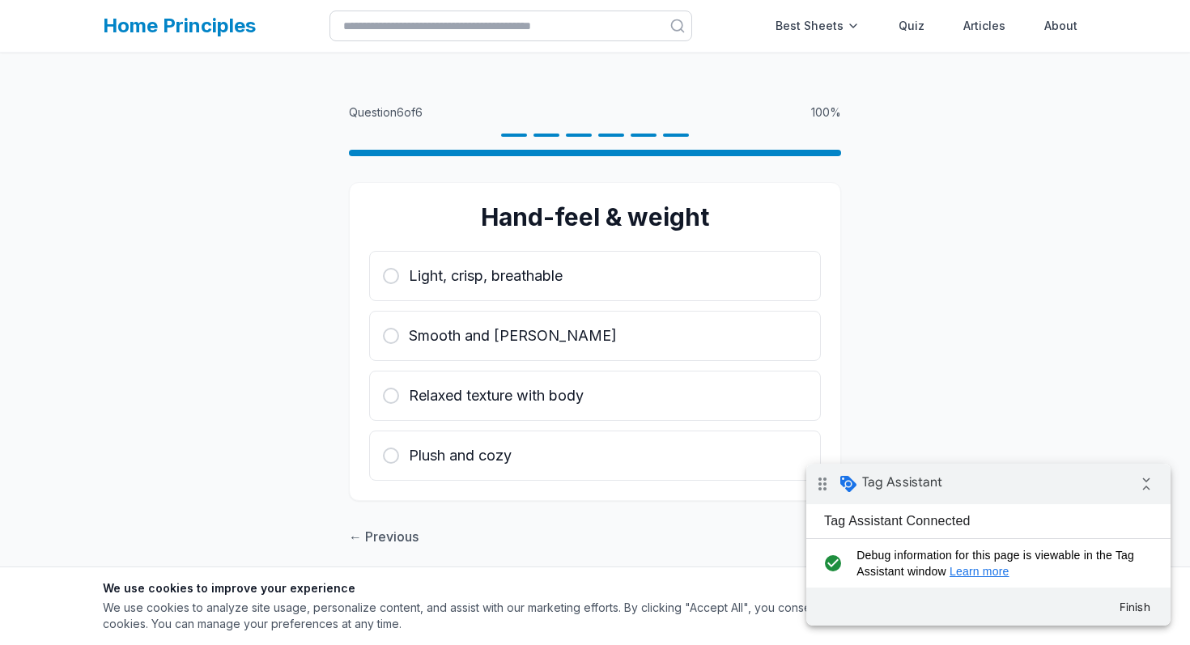
click at [700, 269] on div "Light, crisp, breathable" at bounding box center [595, 276] width 424 height 23
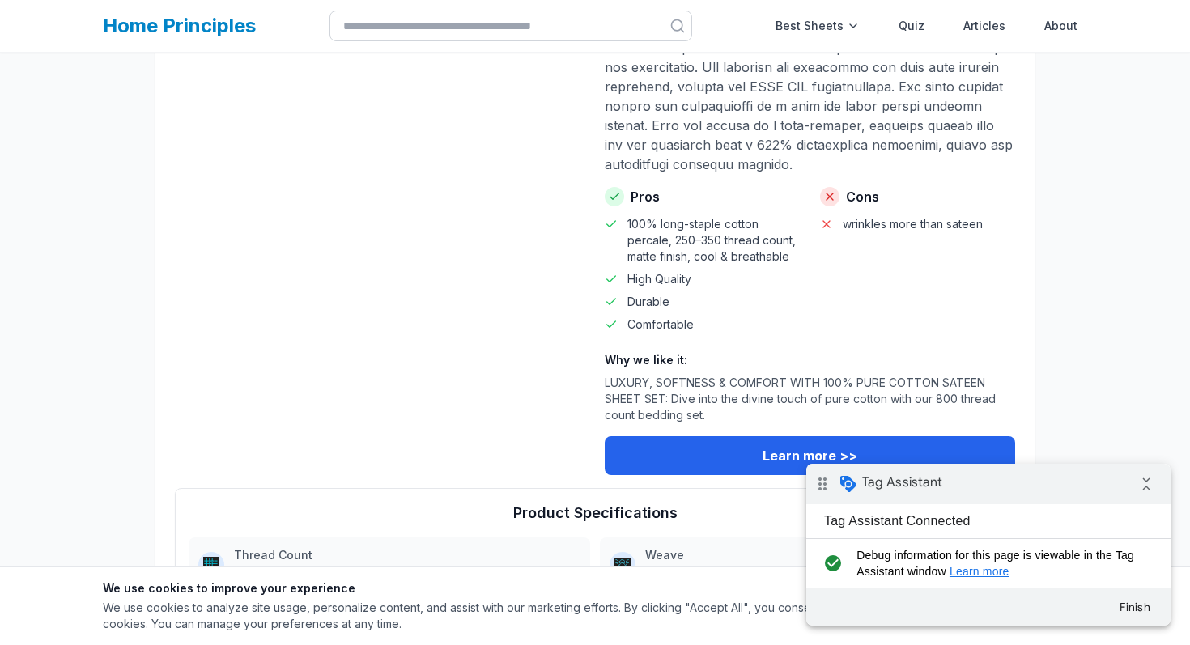
scroll to position [2434, 0]
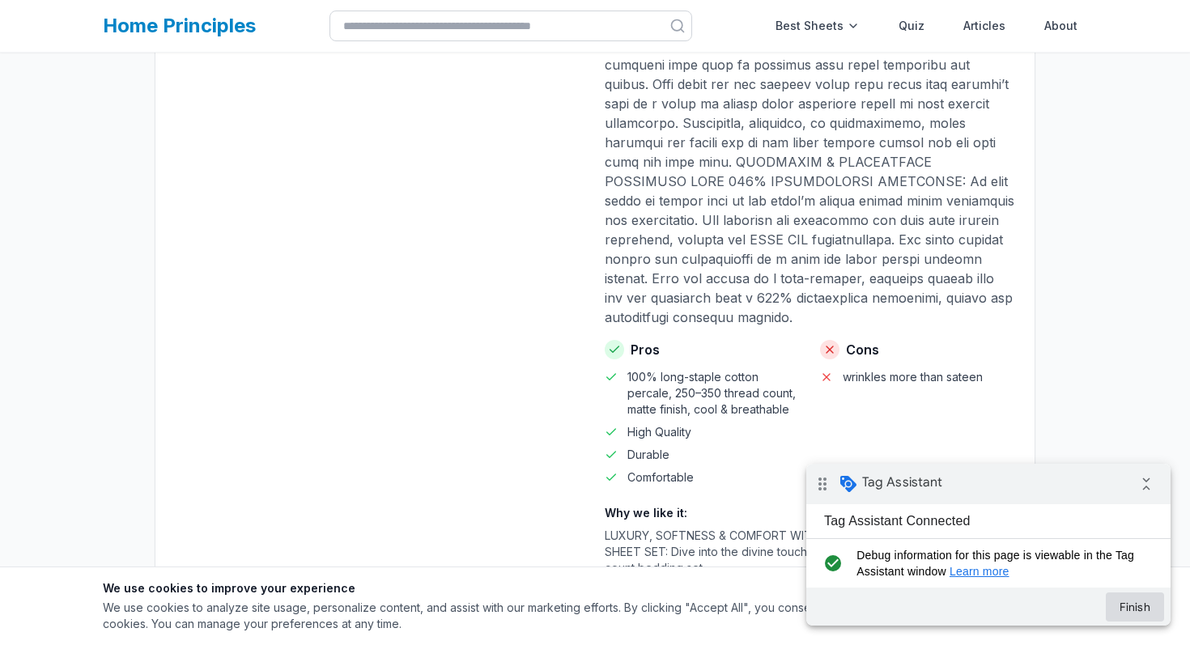
click at [1147, 605] on button "Finish" at bounding box center [1134, 606] width 58 height 29
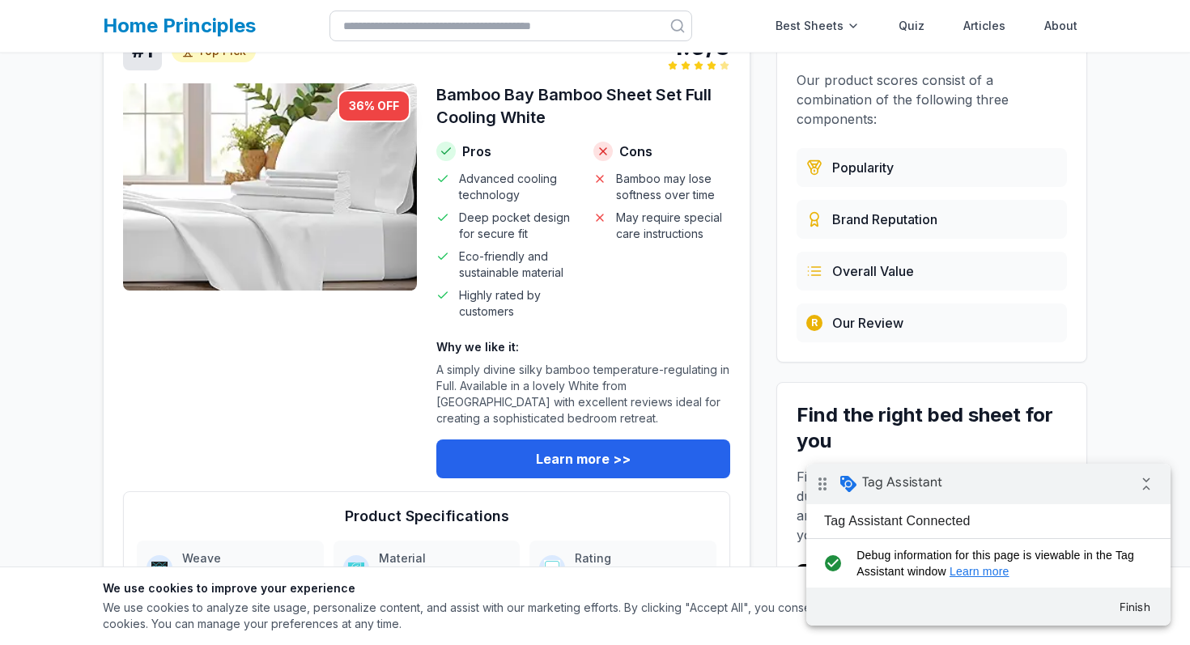
scroll to position [298, 0]
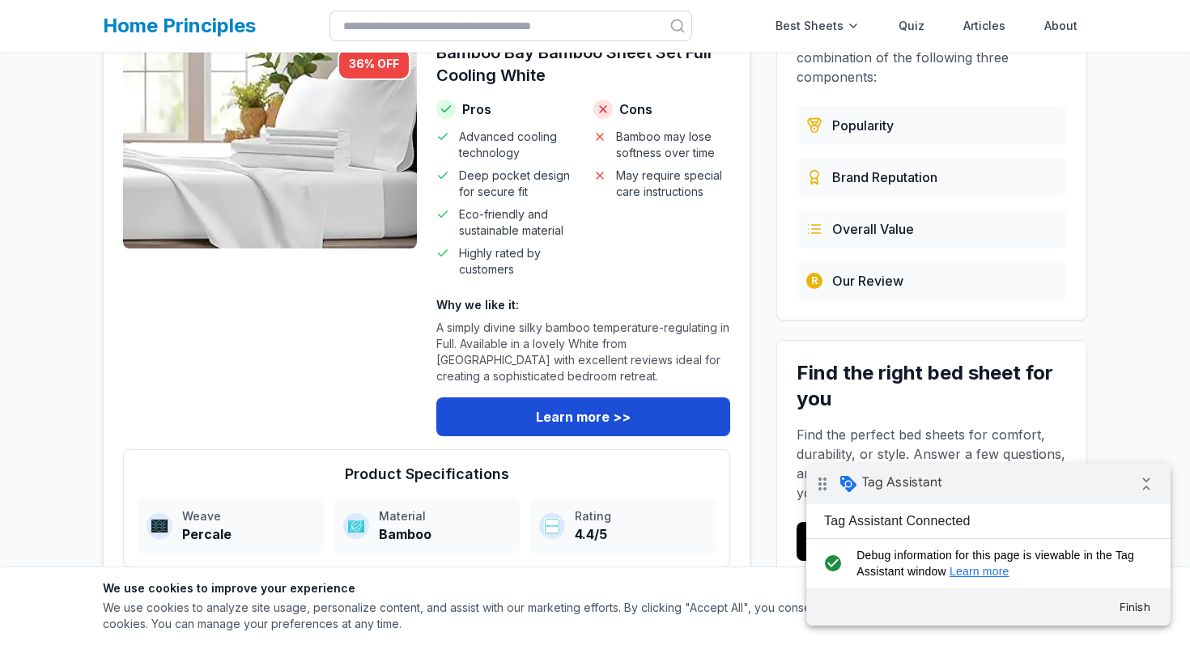
click at [569, 436] on link "Learn more >>" at bounding box center [583, 416] width 294 height 39
click at [538, 189] on span "Deep pocket design for secure fit" at bounding box center [516, 184] width 115 height 32
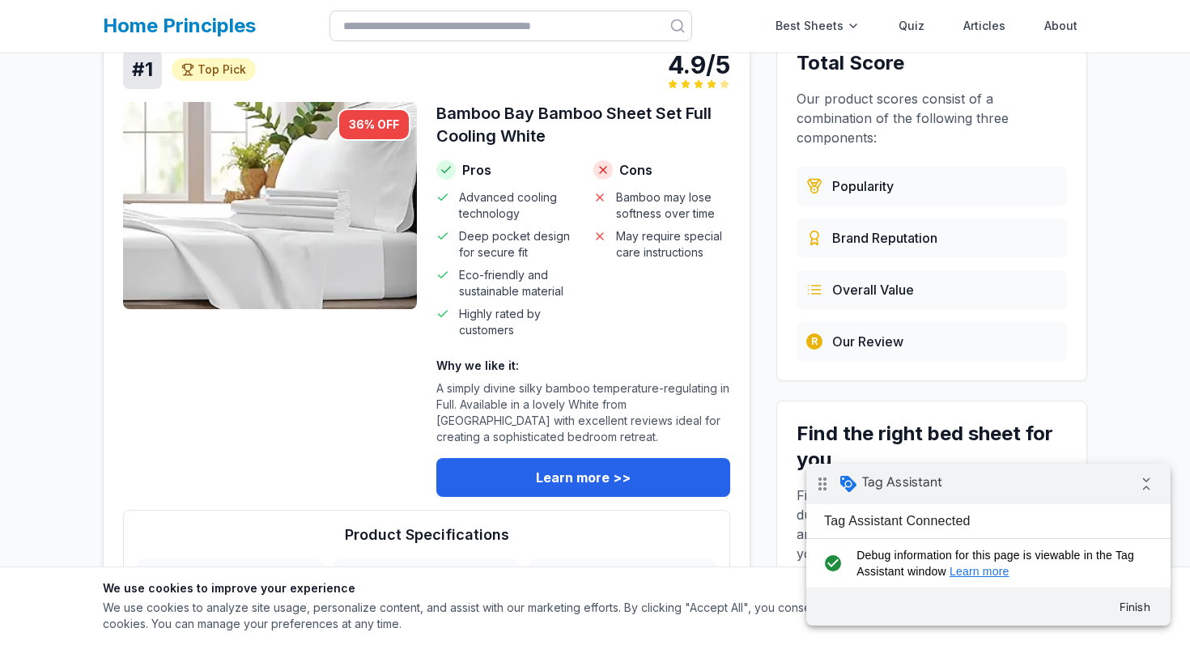
scroll to position [155, 0]
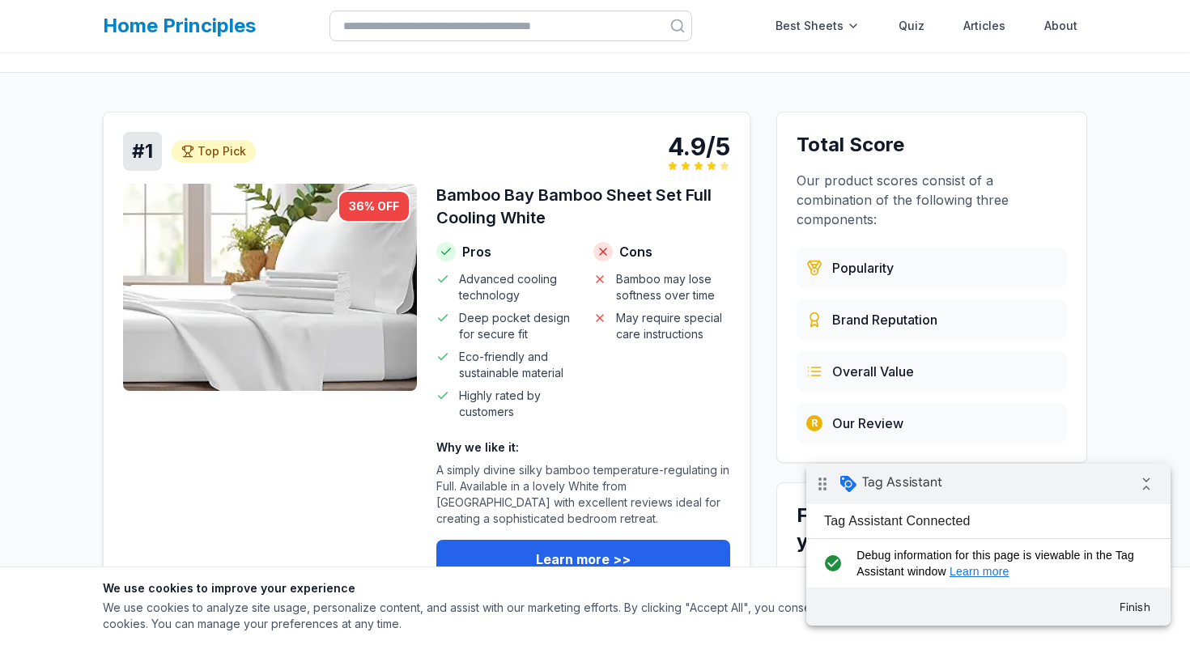
click at [551, 456] on h4 "Why we like it:" at bounding box center [583, 447] width 294 height 16
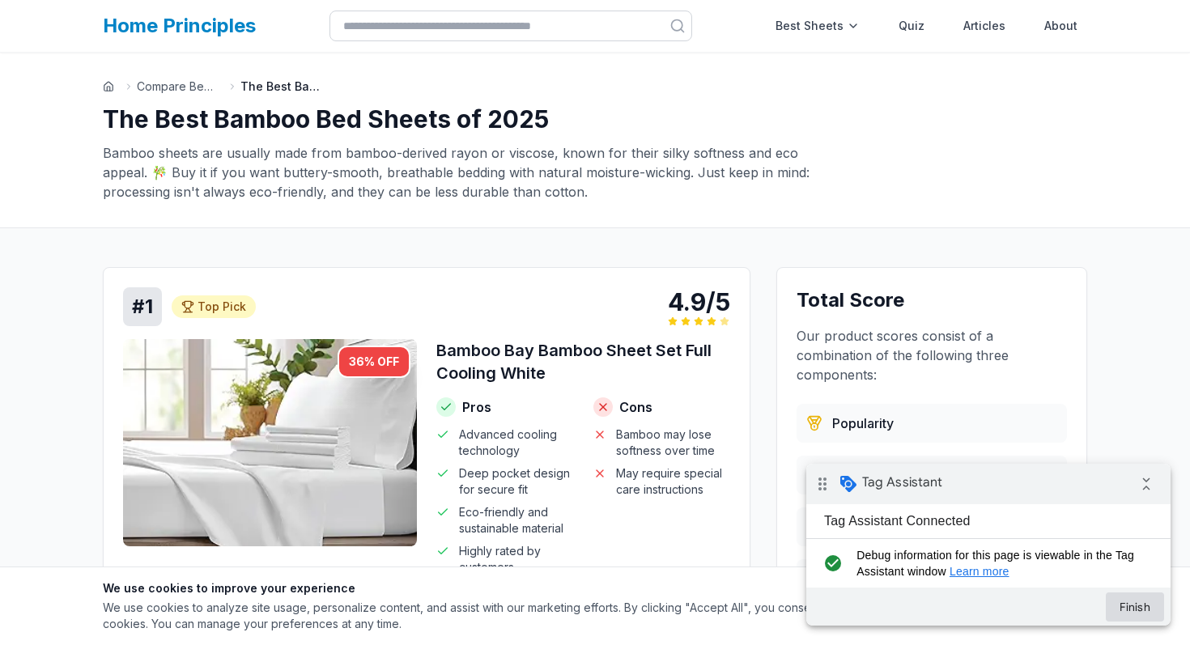
click at [1132, 615] on button "Finish" at bounding box center [1134, 606] width 58 height 29
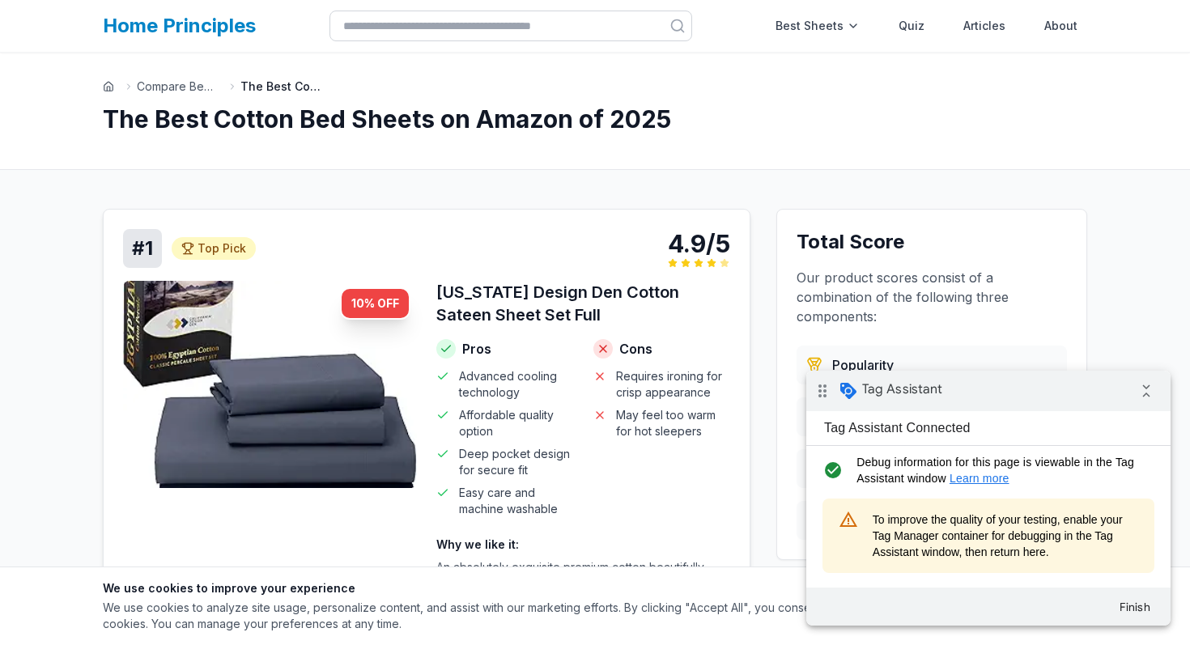
click at [550, 299] on h3 "[US_STATE] Design Den Cotton Sateen Sheet Set Full" at bounding box center [583, 303] width 294 height 45
click at [554, 326] on h3 "[US_STATE] Design Den Cotton Sateen Sheet Set Full" at bounding box center [583, 303] width 294 height 45
click at [917, 25] on link "Quiz" at bounding box center [911, 26] width 45 height 32
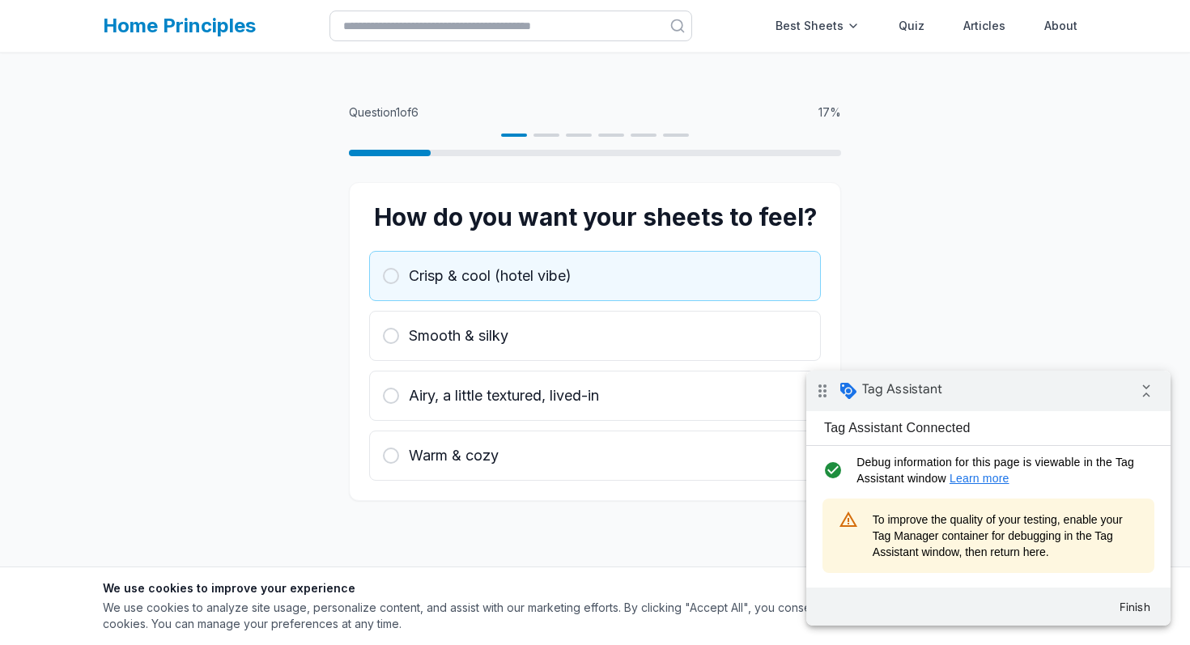
click at [635, 278] on div "Crisp & cool (hotel vibe)" at bounding box center [595, 276] width 424 height 23
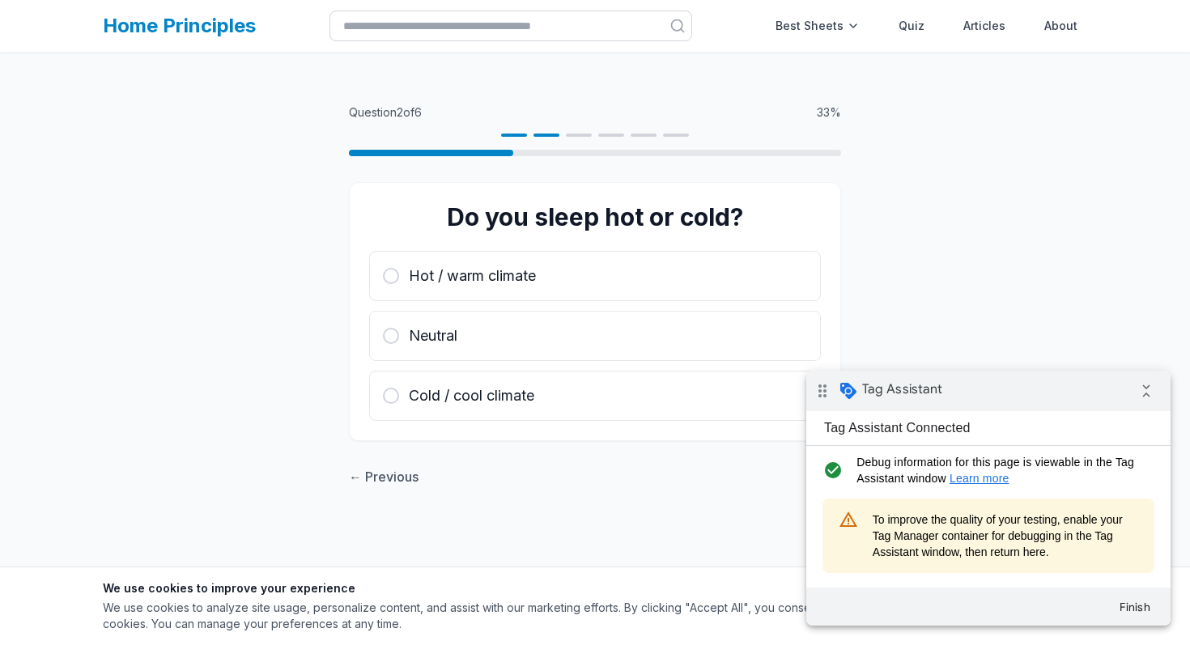
click at [635, 278] on div "Hot / warm climate" at bounding box center [595, 276] width 424 height 23
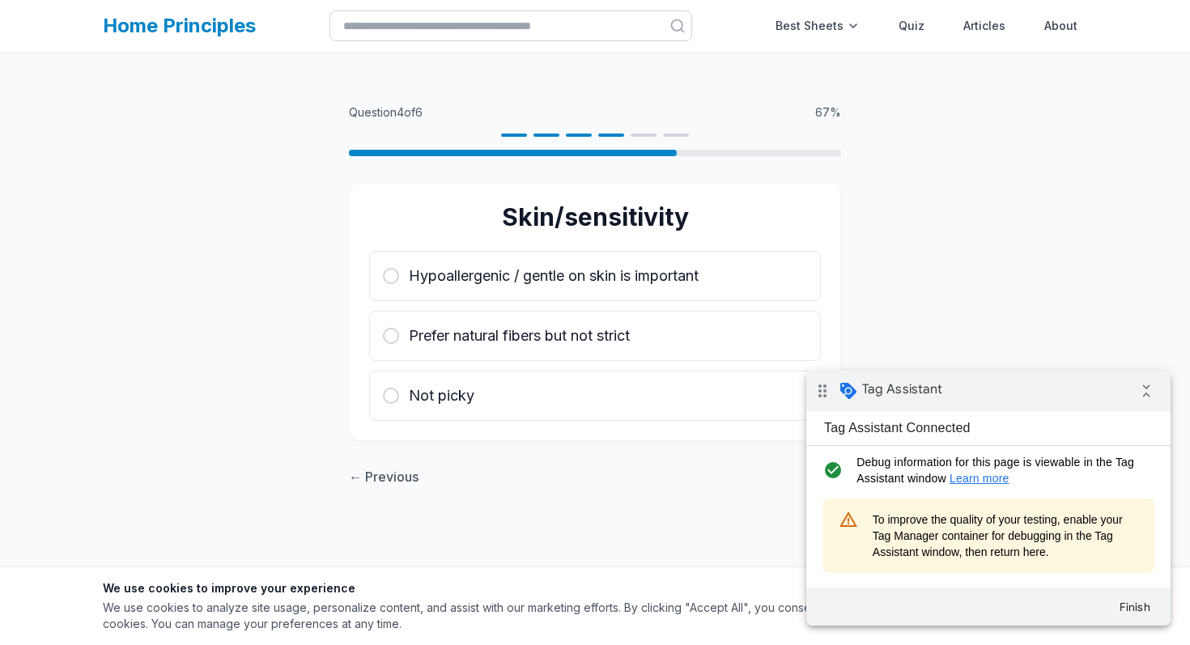
click at [635, 278] on span "Hypoallergenic / gentle on skin is important" at bounding box center [554, 276] width 290 height 23
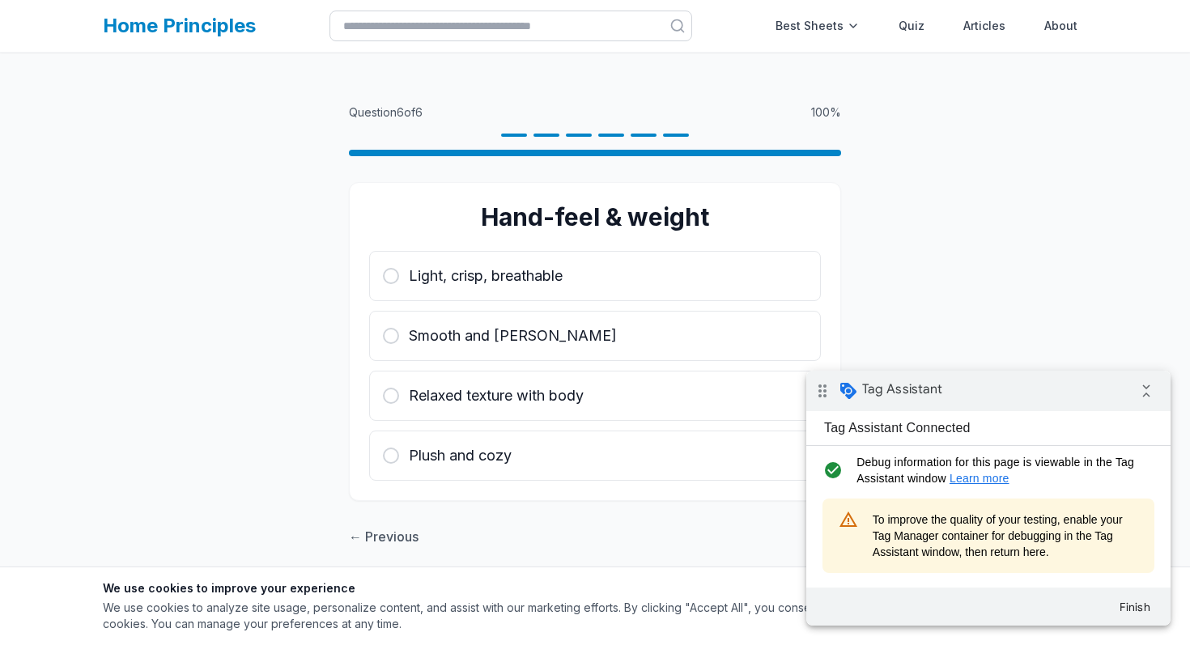
click at [635, 278] on div "Light, crisp, breathable" at bounding box center [595, 276] width 424 height 23
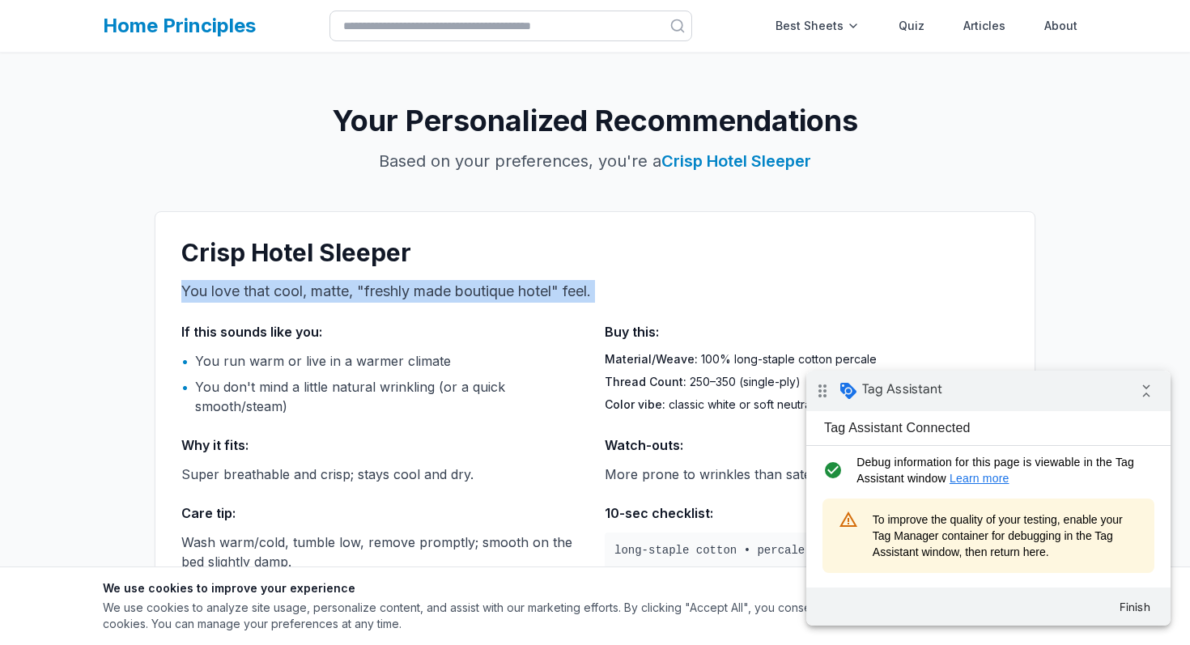
click at [635, 278] on div "Crisp Hotel Sleeper You love that cool, matte, "freshly made boutique hotel" fe…" at bounding box center [595, 404] width 881 height 387
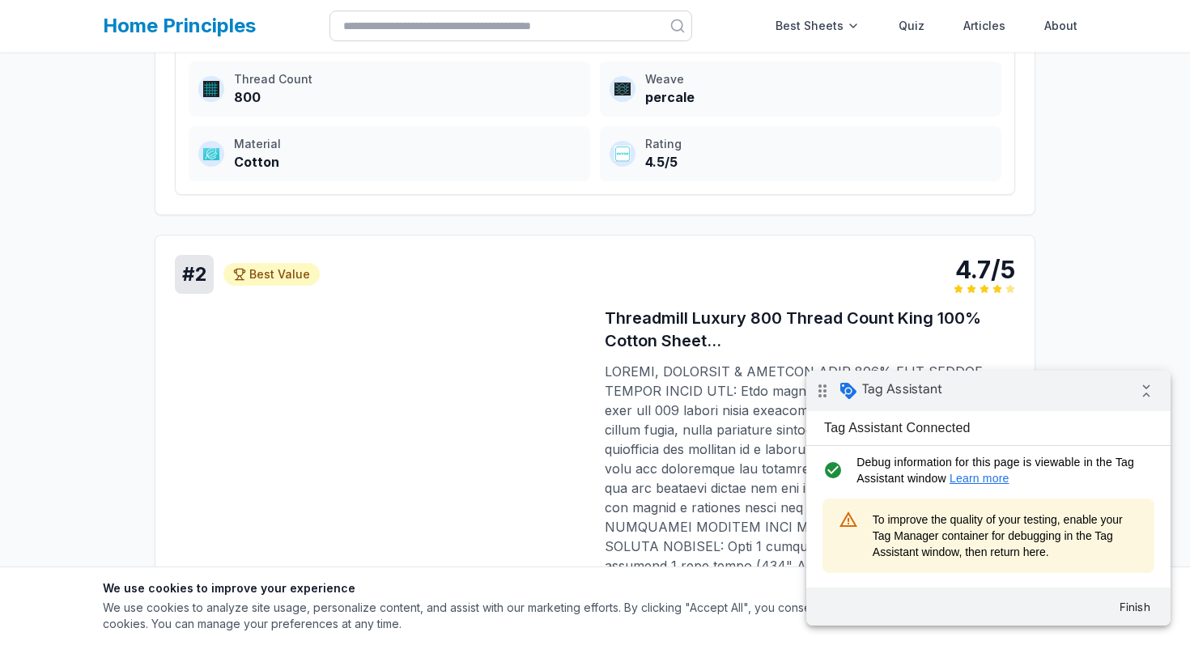
scroll to position [1722, 0]
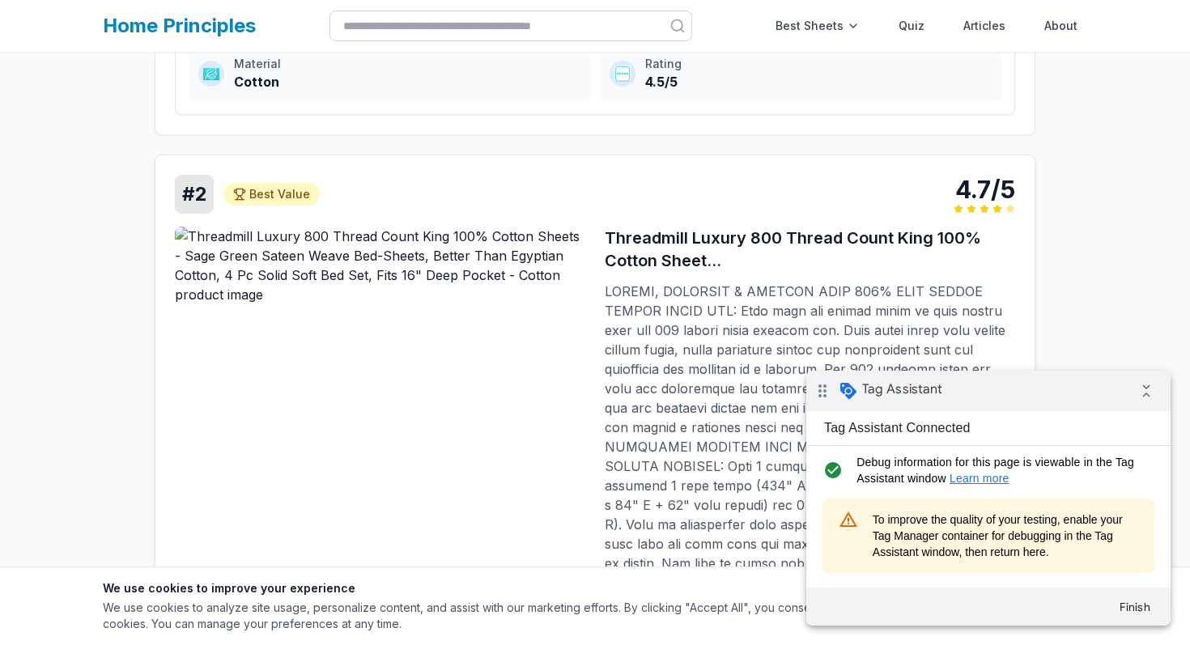
click at [342, 251] on img at bounding box center [380, 330] width 410 height 207
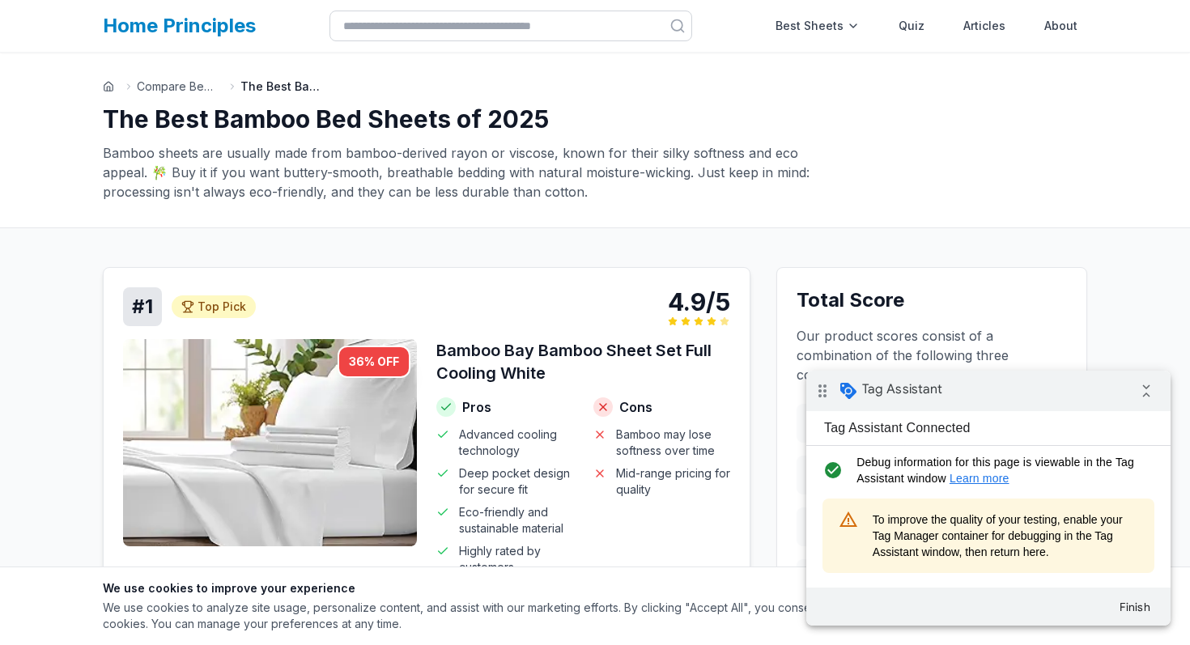
click at [560, 322] on div "# 1 Top Pick Top Pick 4.9/5" at bounding box center [426, 306] width 607 height 39
click at [906, 18] on link "Quiz" at bounding box center [911, 26] width 45 height 32
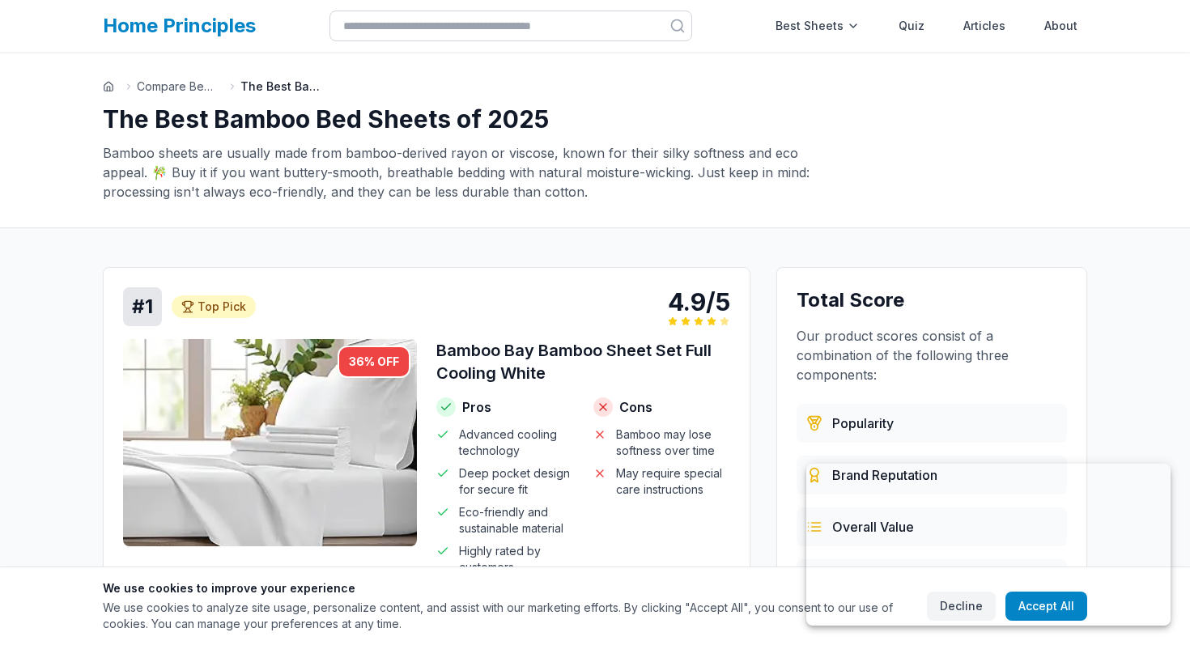
click at [528, 377] on h3 "Bamboo Bay Bamboo Sheet Set Full Cooling White" at bounding box center [583, 361] width 294 height 45
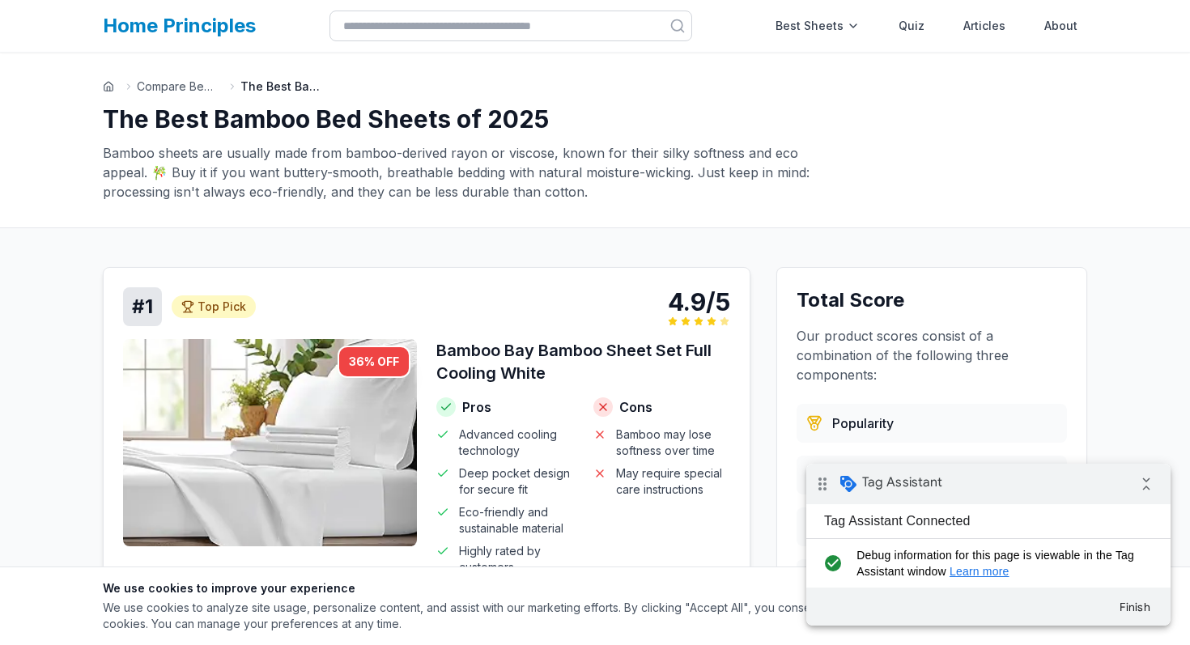
click at [584, 321] on div "# 1 Top Pick Top Pick 4.9/5" at bounding box center [426, 306] width 607 height 39
